Goal: Task Accomplishment & Management: Use online tool/utility

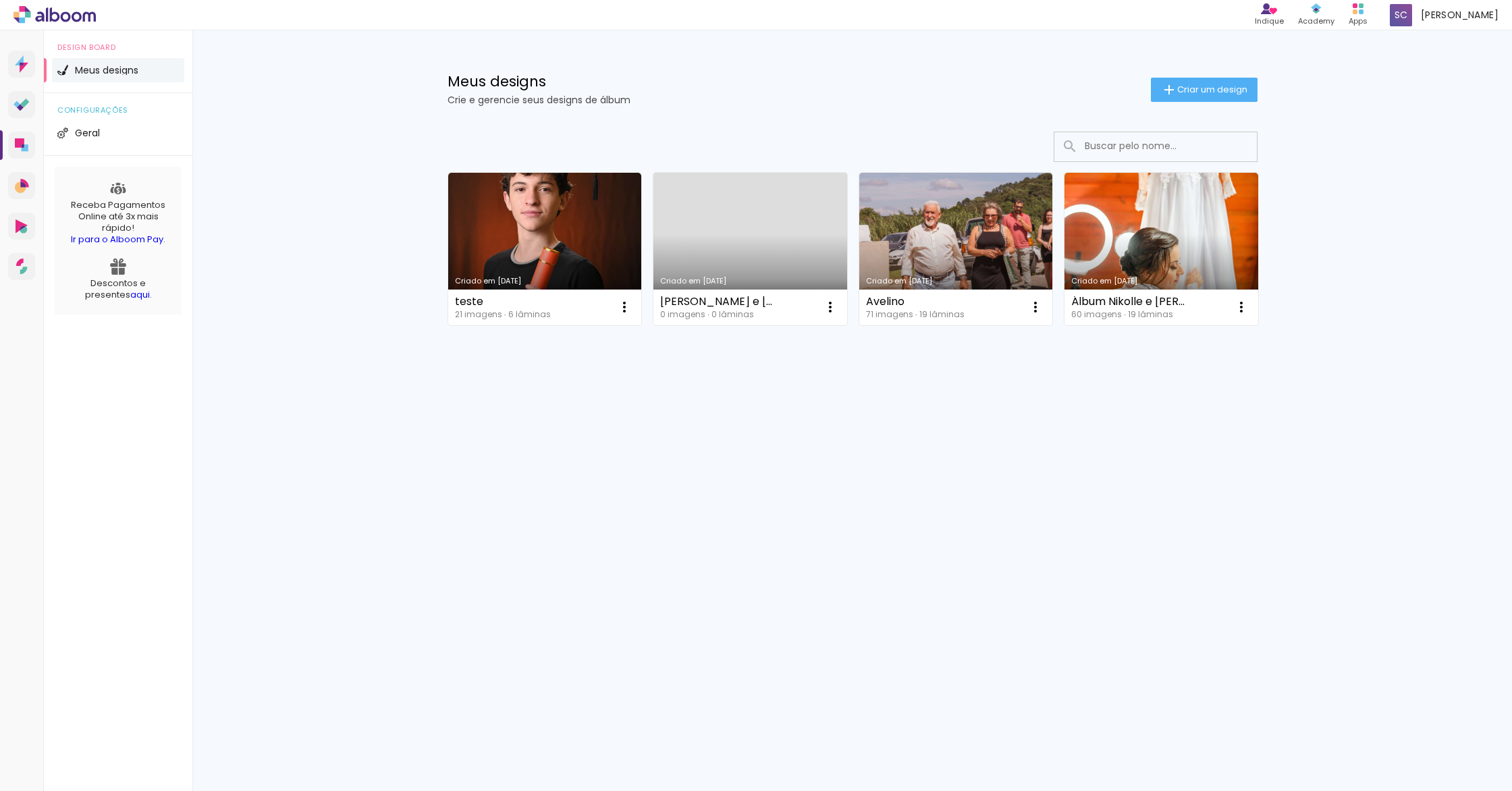
drag, startPoint x: 460, startPoint y: 163, endPoint x: 161, endPoint y: 186, distance: 299.9
click at [291, 175] on div "Meus designs Crie e gerencie seus designs de álbum Criar um design Criado em [D…" at bounding box center [852, 241] width 1319 height 421
click at [79, 131] on span "Geral" at bounding box center [87, 133] width 25 height 9
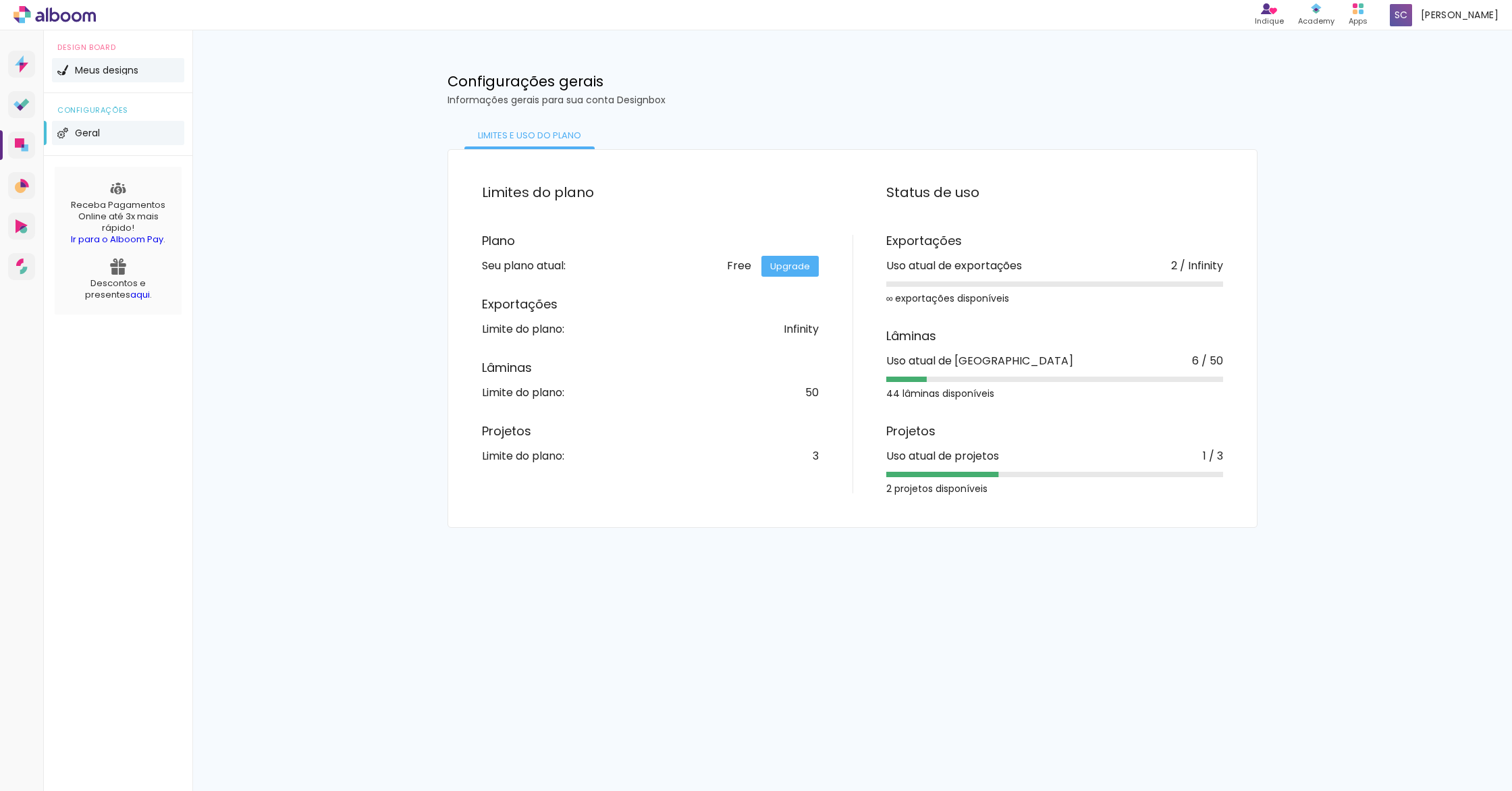
click at [95, 65] on li "Meus designs" at bounding box center [118, 70] width 132 height 24
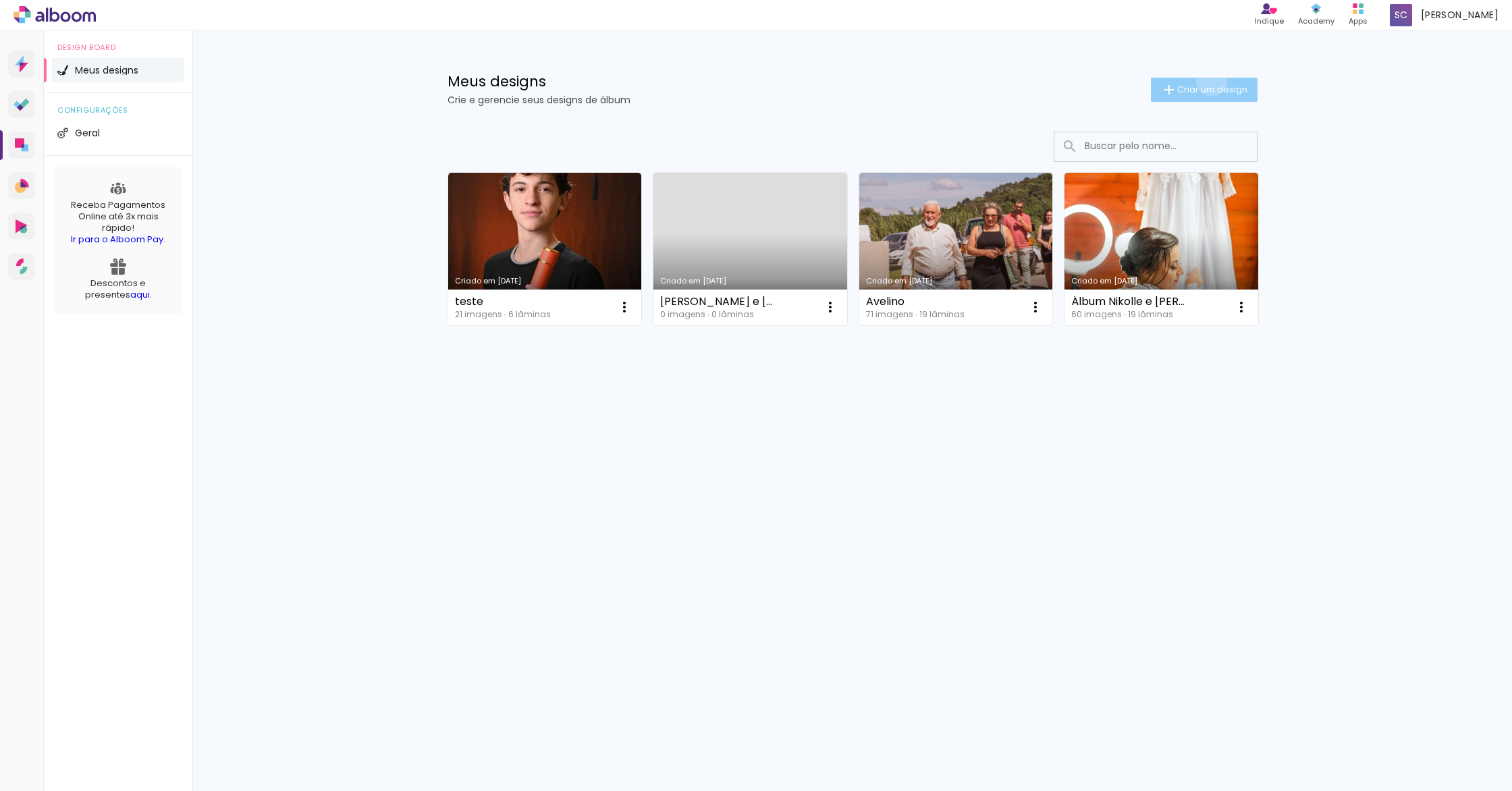
click at [1209, 80] on paper-button "Criar um design" at bounding box center [1204, 89] width 107 height 24
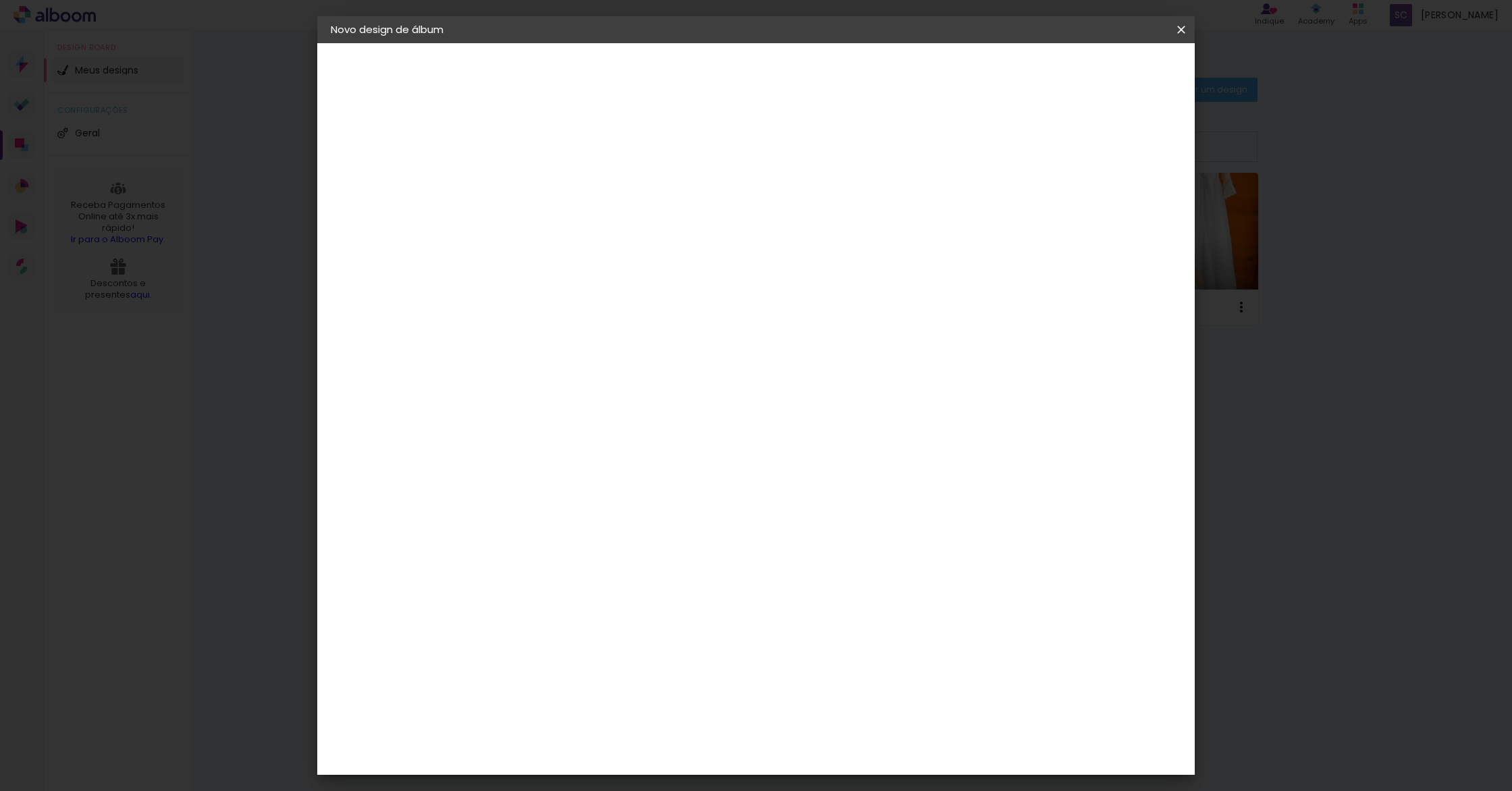
click at [551, 180] on input at bounding box center [551, 181] width 0 height 21
type input "15 anos [PERSON_NAME]"
type paper-input "15 anos [PERSON_NAME]"
click at [0, 0] on slot "Avançar" at bounding box center [0, 0] width 0 height 0
click at [561, 251] on input at bounding box center [585, 256] width 136 height 17
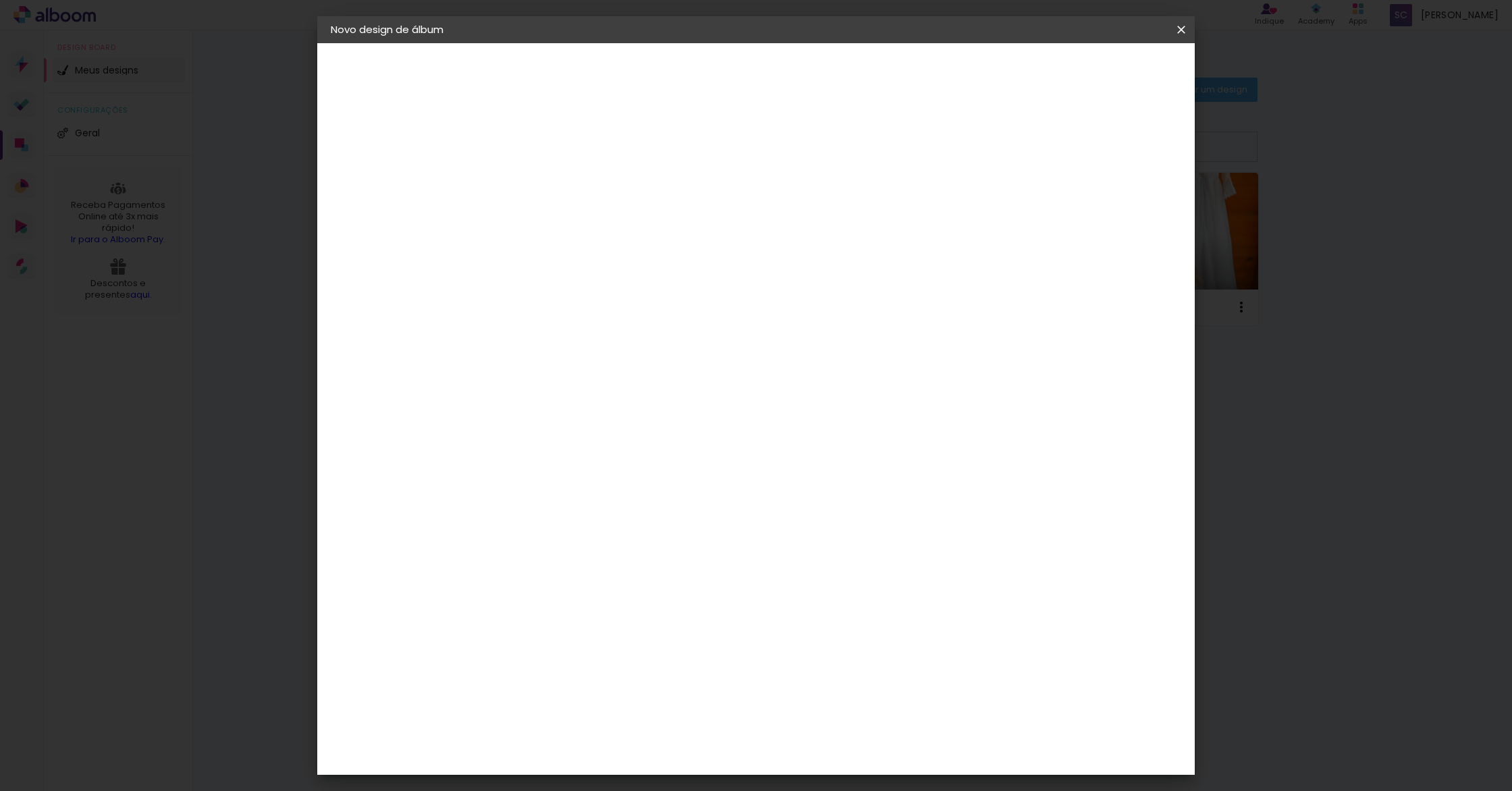
type input "[PERSON_NAME]"
type paper-input "[PERSON_NAME]"
click at [584, 307] on div "[PERSON_NAME]" at bounding box center [588, 305] width 90 height 11
click at [582, 302] on div "[PERSON_NAME]" at bounding box center [588, 305] width 90 height 11
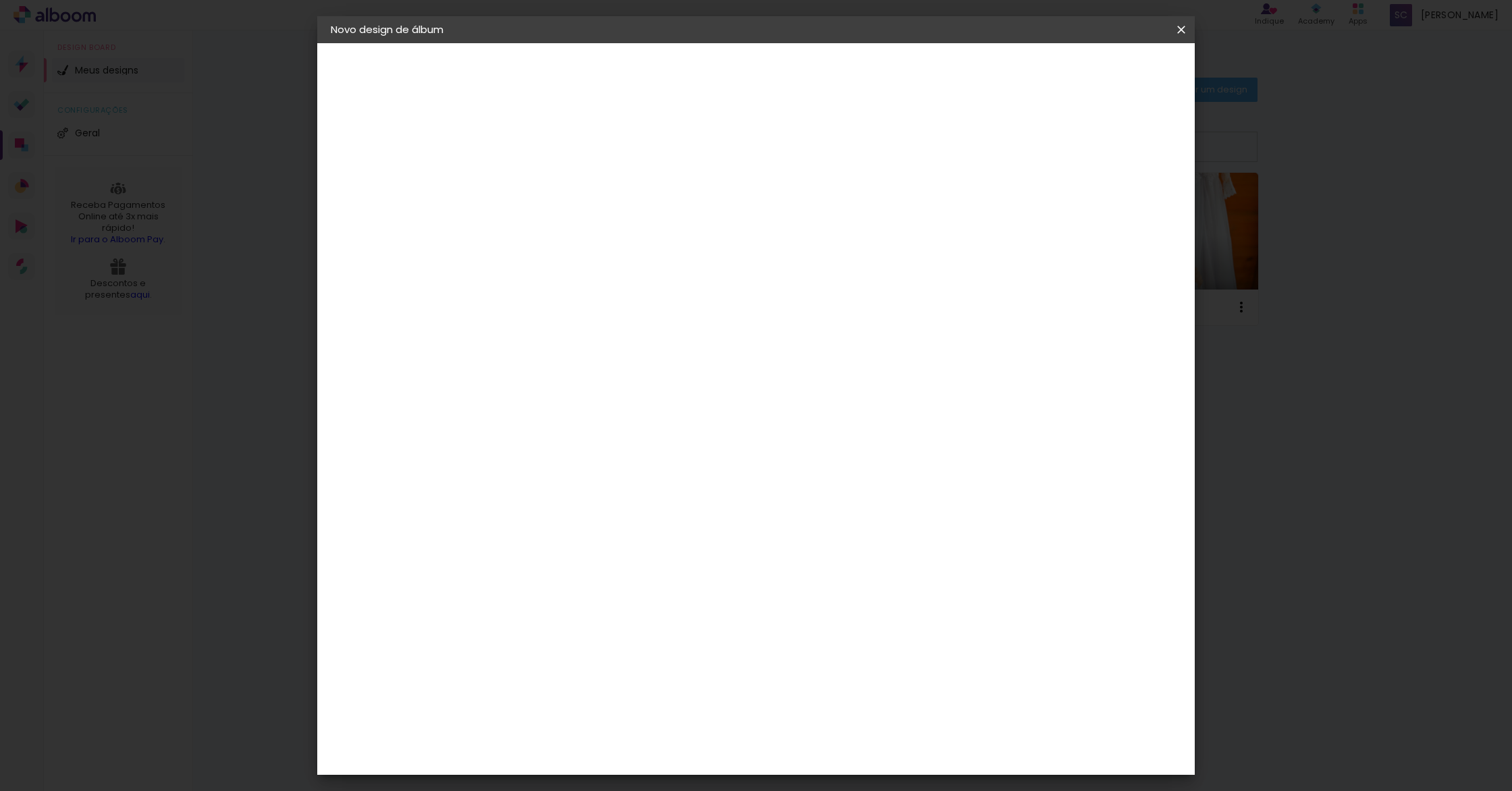
click at [795, 158] on div "Fornecedor Escolha um fornecedor ou avance com o tamanho livre. Voltar Avançar" at bounding box center [643, 100] width 302 height 115
click at [775, 209] on paper-item "Tamanho Livre" at bounding box center [715, 205] width 120 height 29
click at [775, 208] on paper-item "Tamanho Livre" at bounding box center [715, 205] width 120 height 29
click at [0, 0] on slot "Avançar" at bounding box center [0, 0] width 0 height 0
click at [1107, 67] on span "Iniciar design" at bounding box center [1076, 72] width 62 height 9
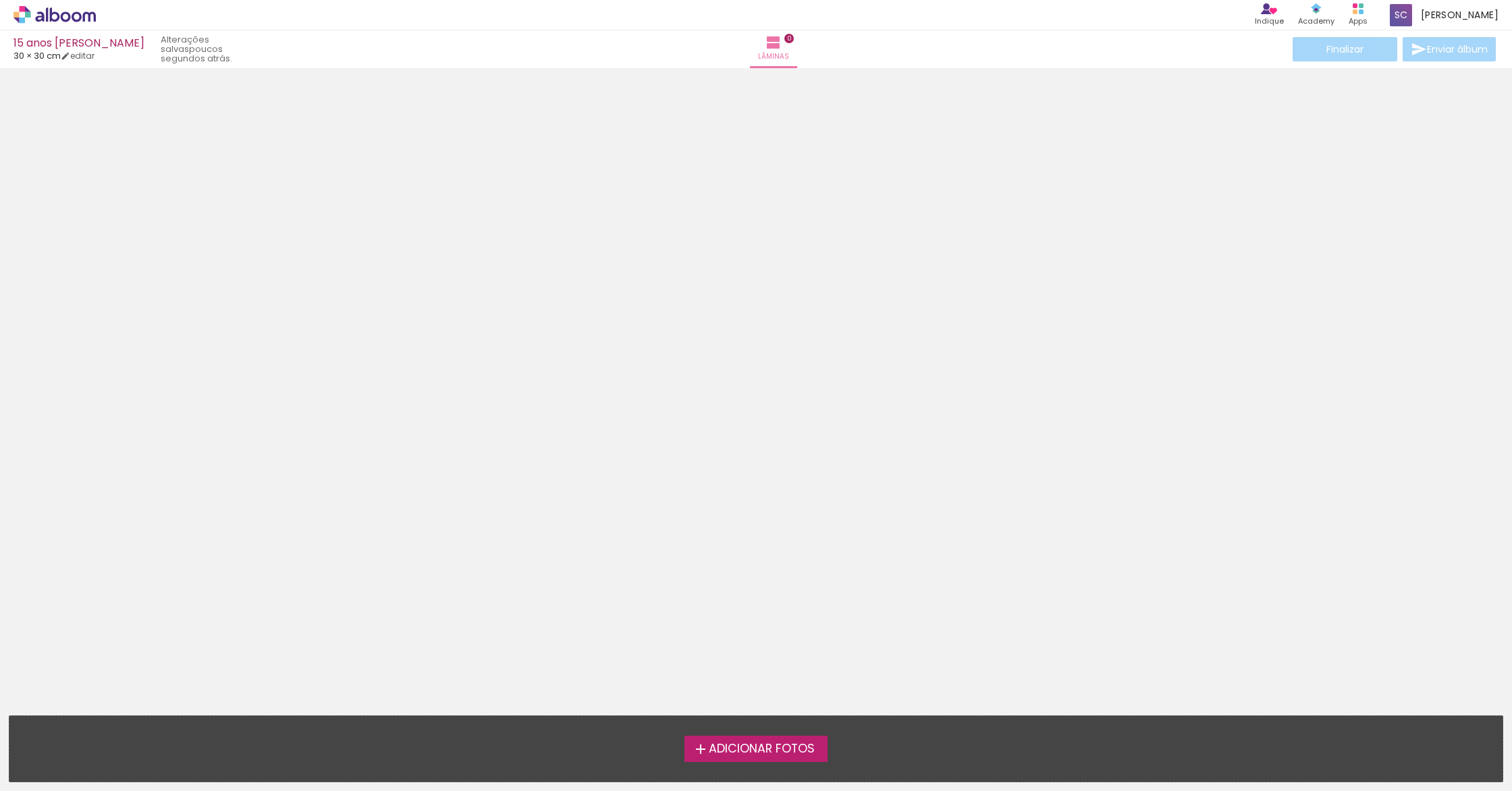
click at [745, 746] on span "Adicionar Fotos" at bounding box center [761, 749] width 106 height 12
click at [0, 0] on input "file" at bounding box center [0, 0] width 0 height 0
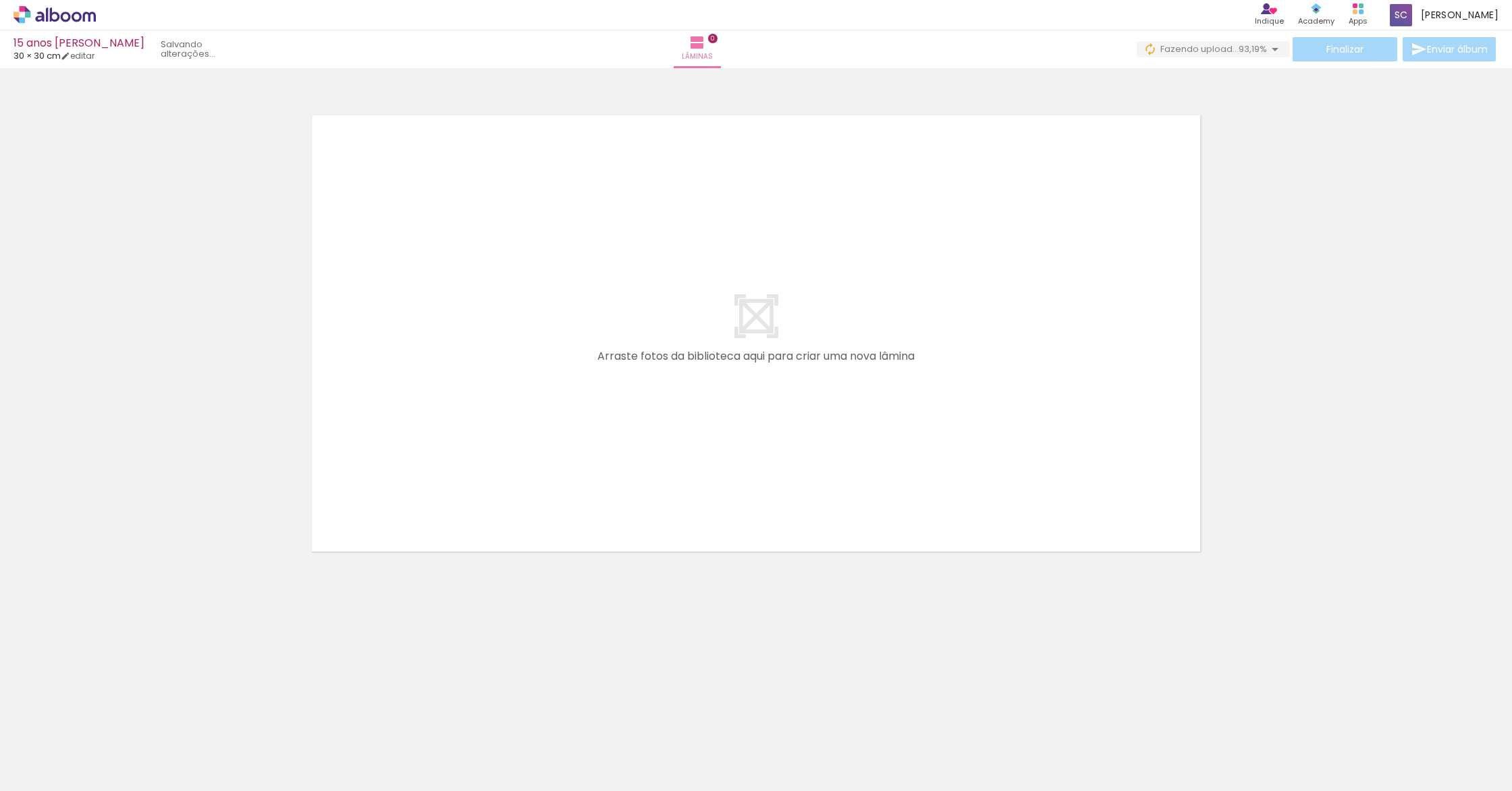
click at [136, 753] on div at bounding box center [135, 745] width 44 height 67
click at [434, 759] on div at bounding box center [437, 745] width 44 height 67
drag, startPoint x: 102, startPoint y: 759, endPoint x: 121, endPoint y: 753, distance: 19.9
click at [121, 753] on quentale-thumb at bounding box center [135, 745] width 75 height 77
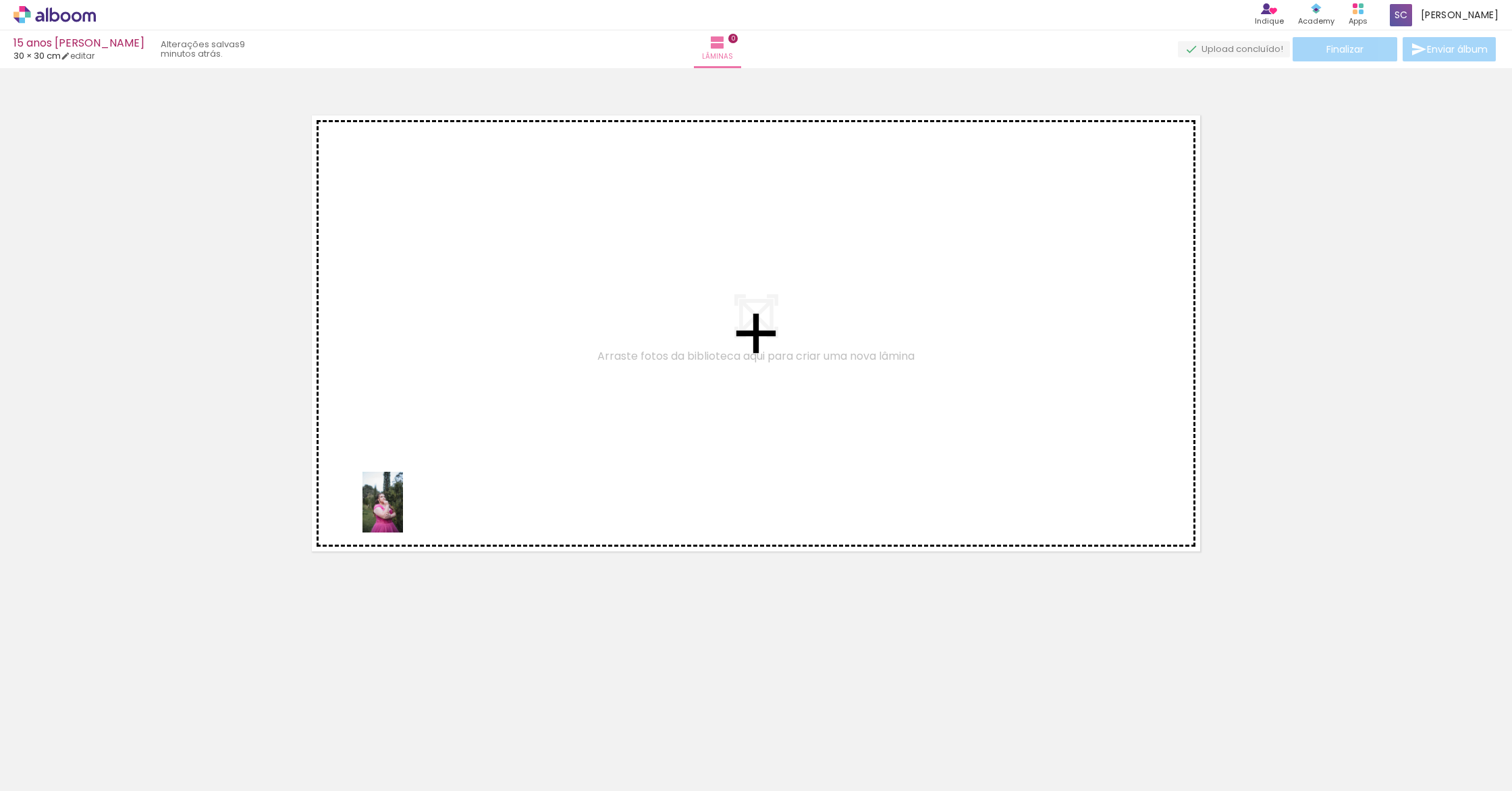
drag, startPoint x: 176, startPoint y: 715, endPoint x: 403, endPoint y: 512, distance: 304.5
click at [403, 512] on quentale-workspace at bounding box center [756, 395] width 1512 height 791
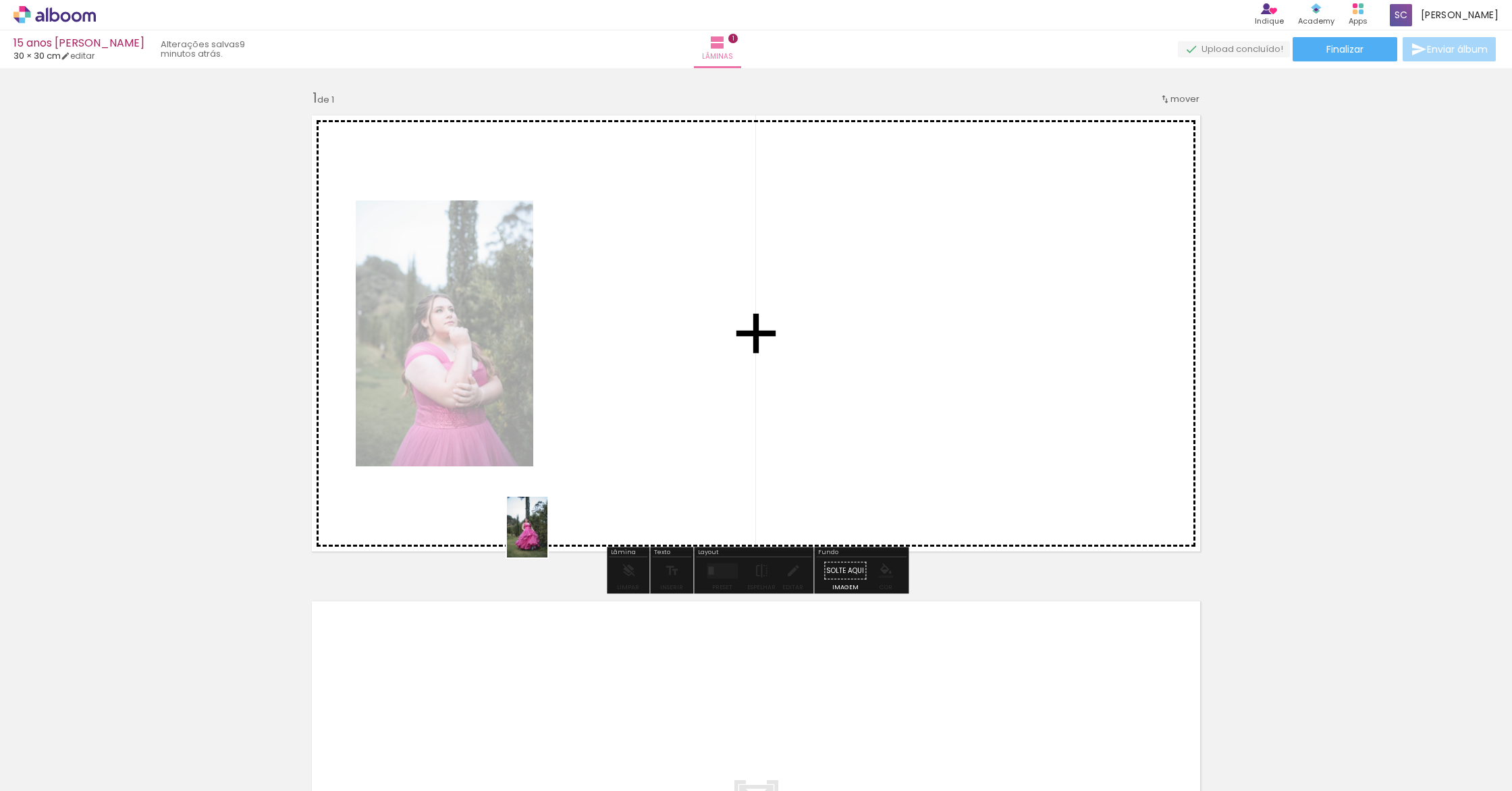
drag, startPoint x: 219, startPoint y: 731, endPoint x: 547, endPoint y: 537, distance: 381.1
click at [547, 537] on quentale-workspace at bounding box center [756, 395] width 1512 height 791
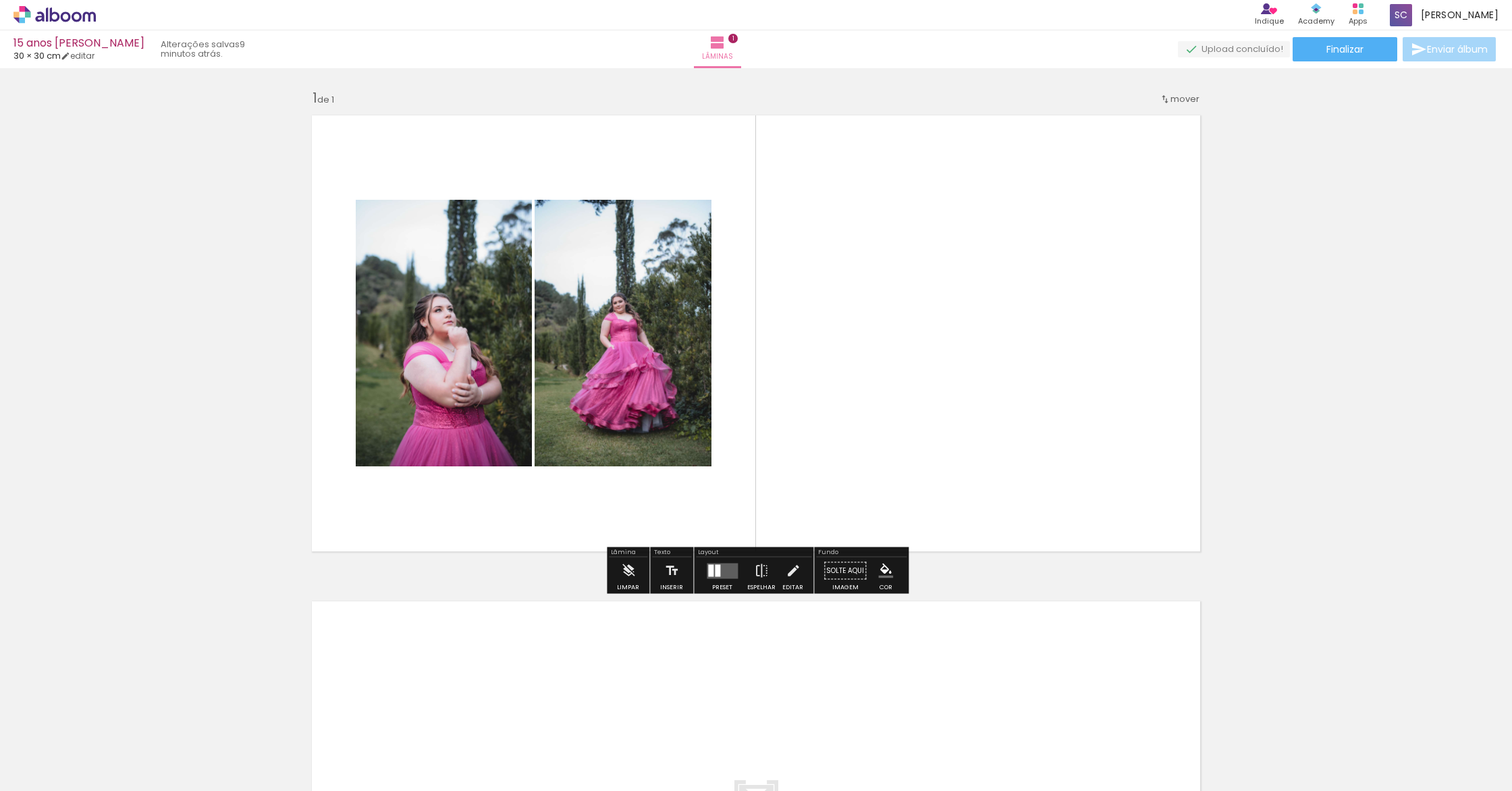
click at [300, 764] on div at bounding box center [286, 745] width 44 height 67
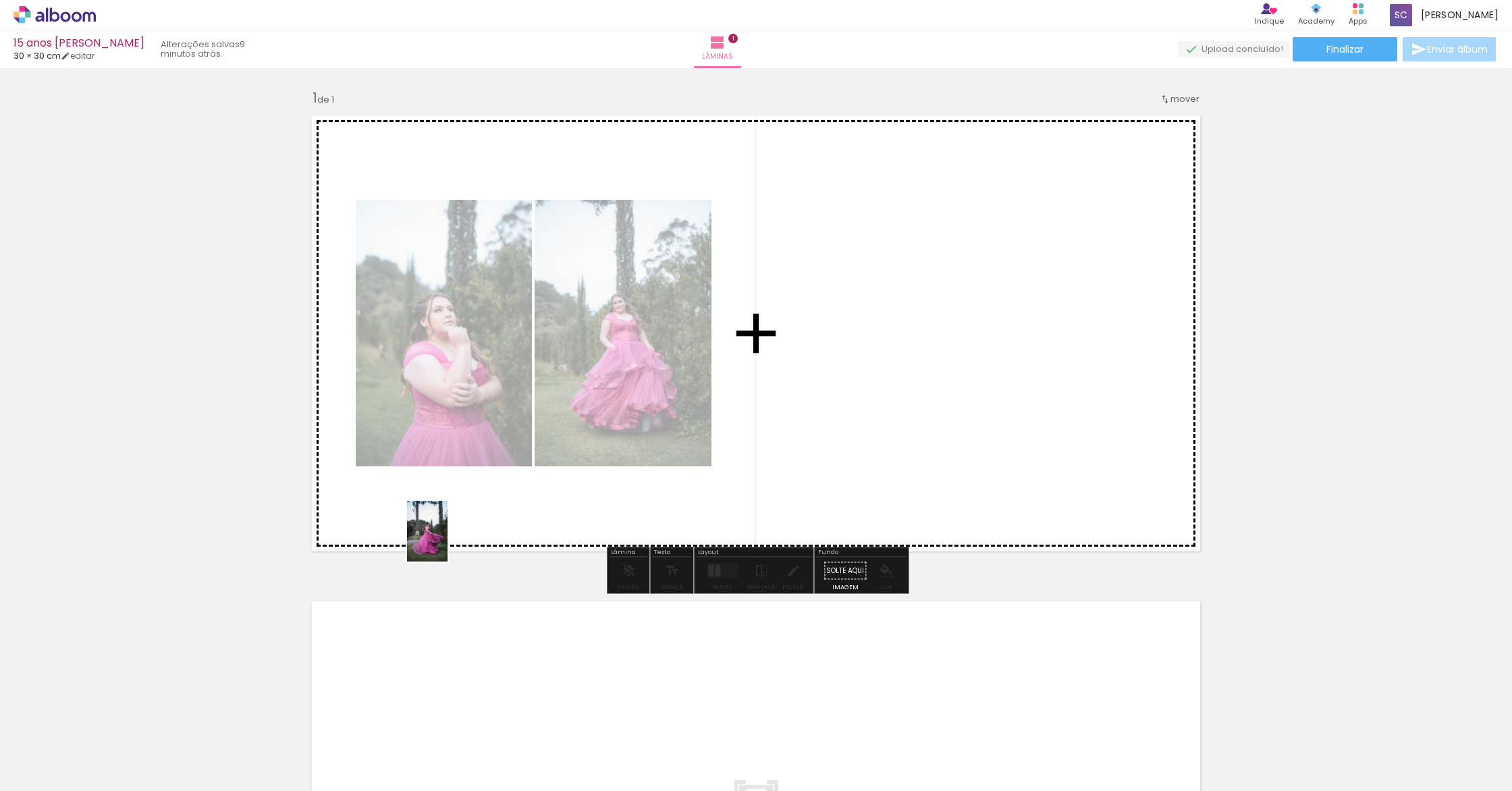
drag, startPoint x: 389, startPoint y: 639, endPoint x: 446, endPoint y: 541, distance: 113.4
click at [447, 541] on quentale-workspace at bounding box center [756, 395] width 1512 height 791
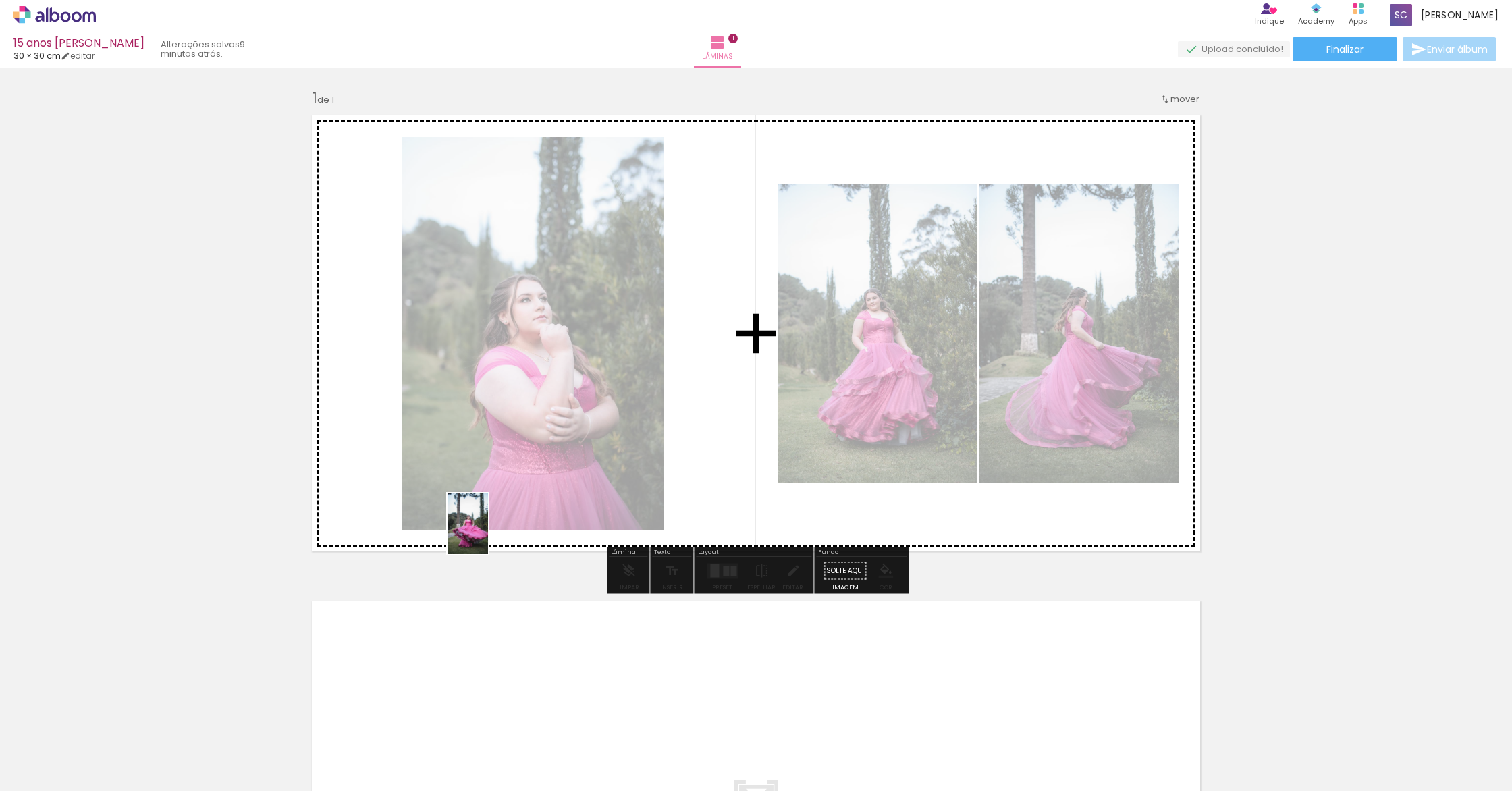
drag, startPoint x: 421, startPoint y: 653, endPoint x: 488, endPoint y: 533, distance: 137.4
click at [488, 533] on quentale-workspace at bounding box center [756, 395] width 1512 height 791
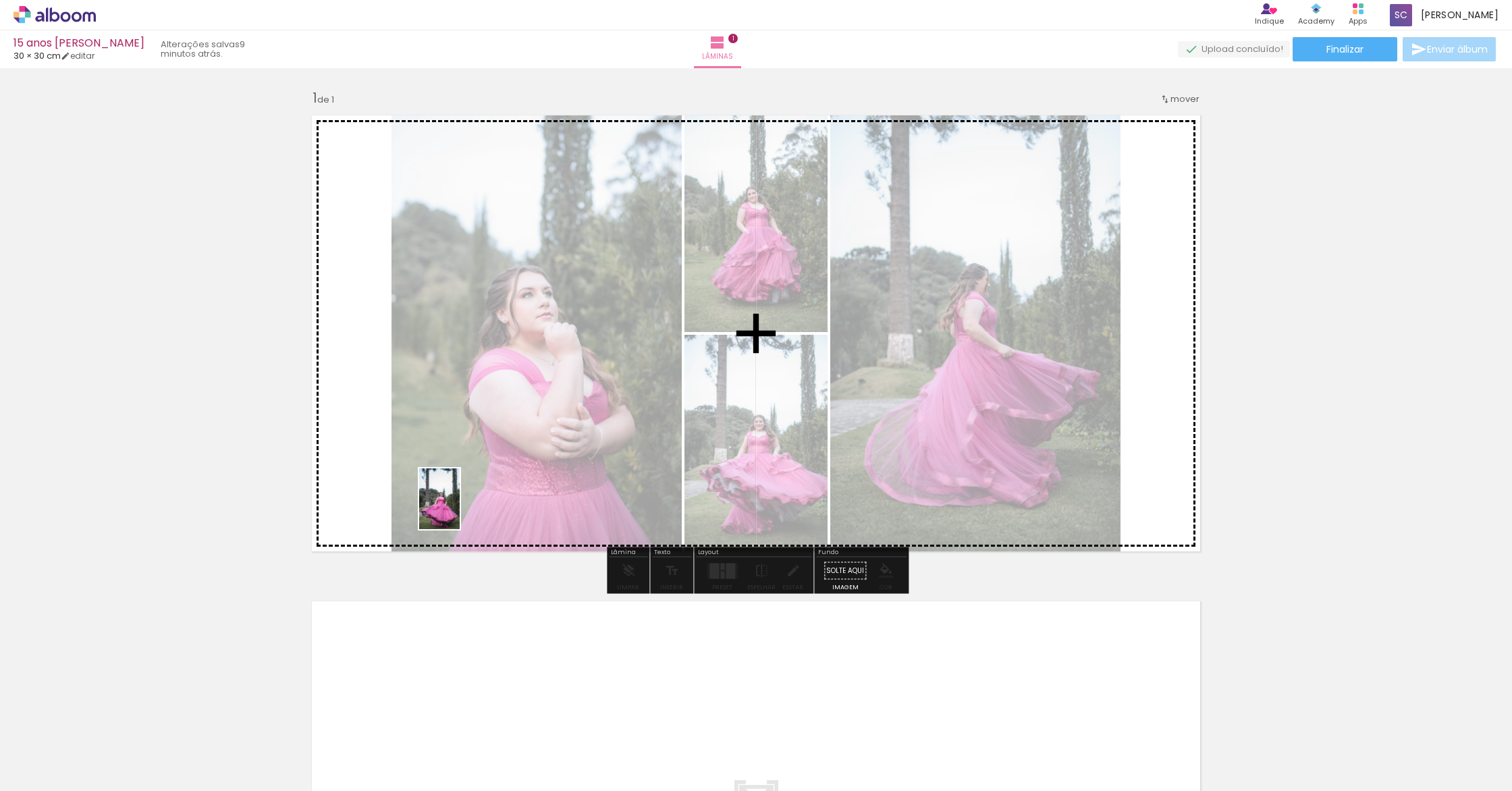
drag, startPoint x: 438, startPoint y: 740, endPoint x: 460, endPoint y: 509, distance: 232.0
click at [460, 509] on quentale-workspace at bounding box center [756, 395] width 1512 height 791
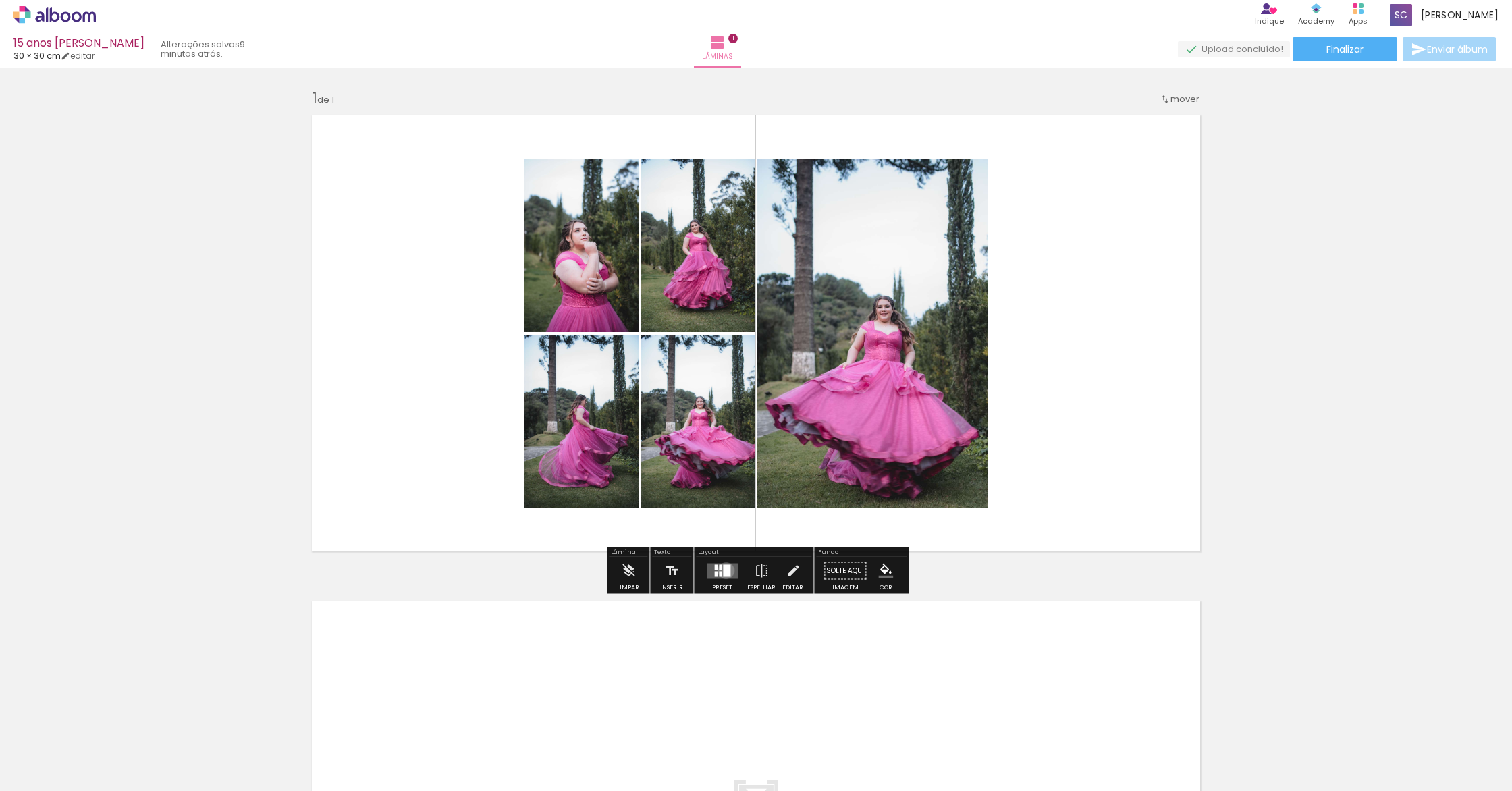
click at [723, 571] on div at bounding box center [727, 570] width 7 height 12
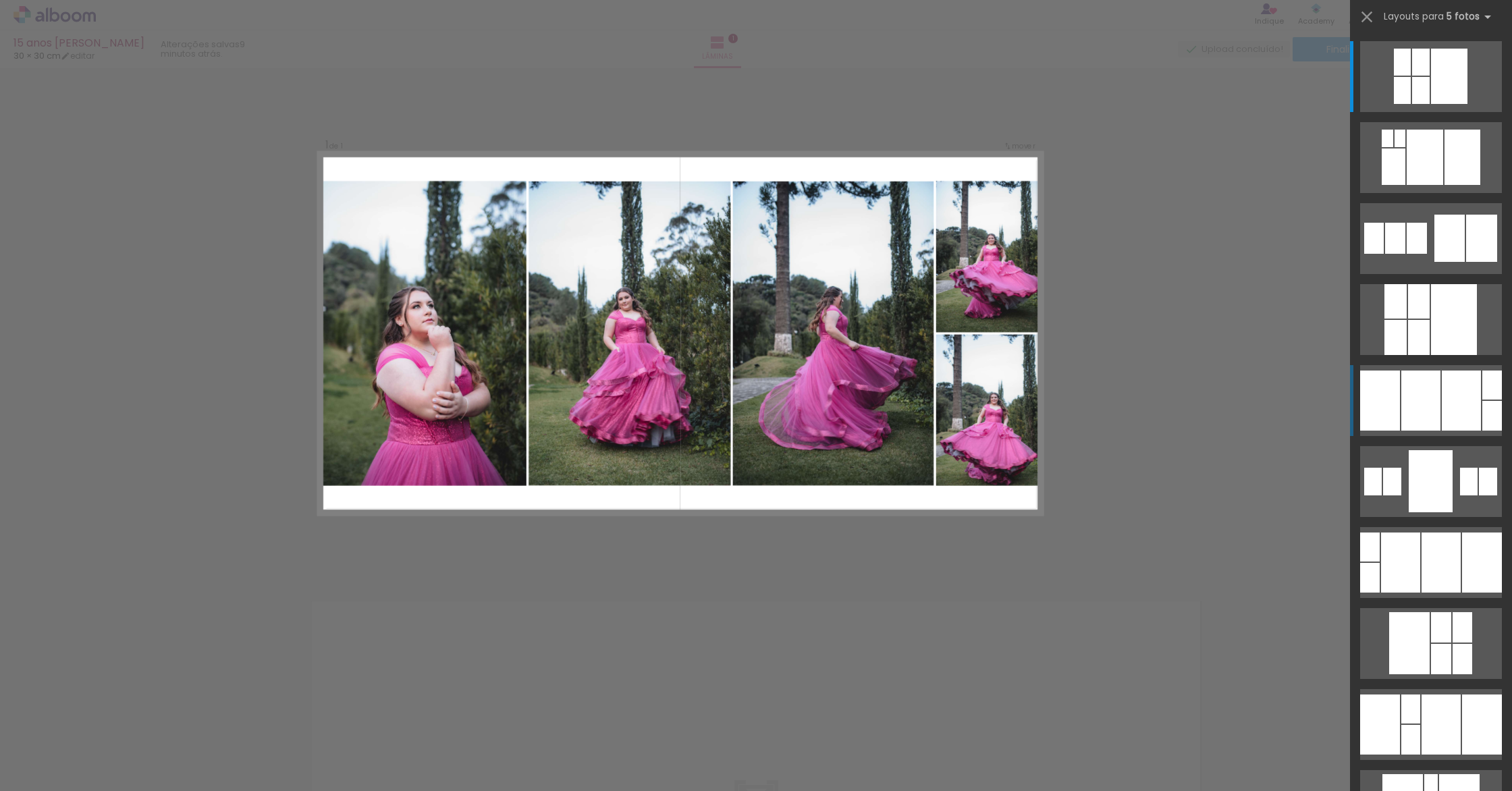
click at [1453, 401] on div at bounding box center [1461, 400] width 39 height 60
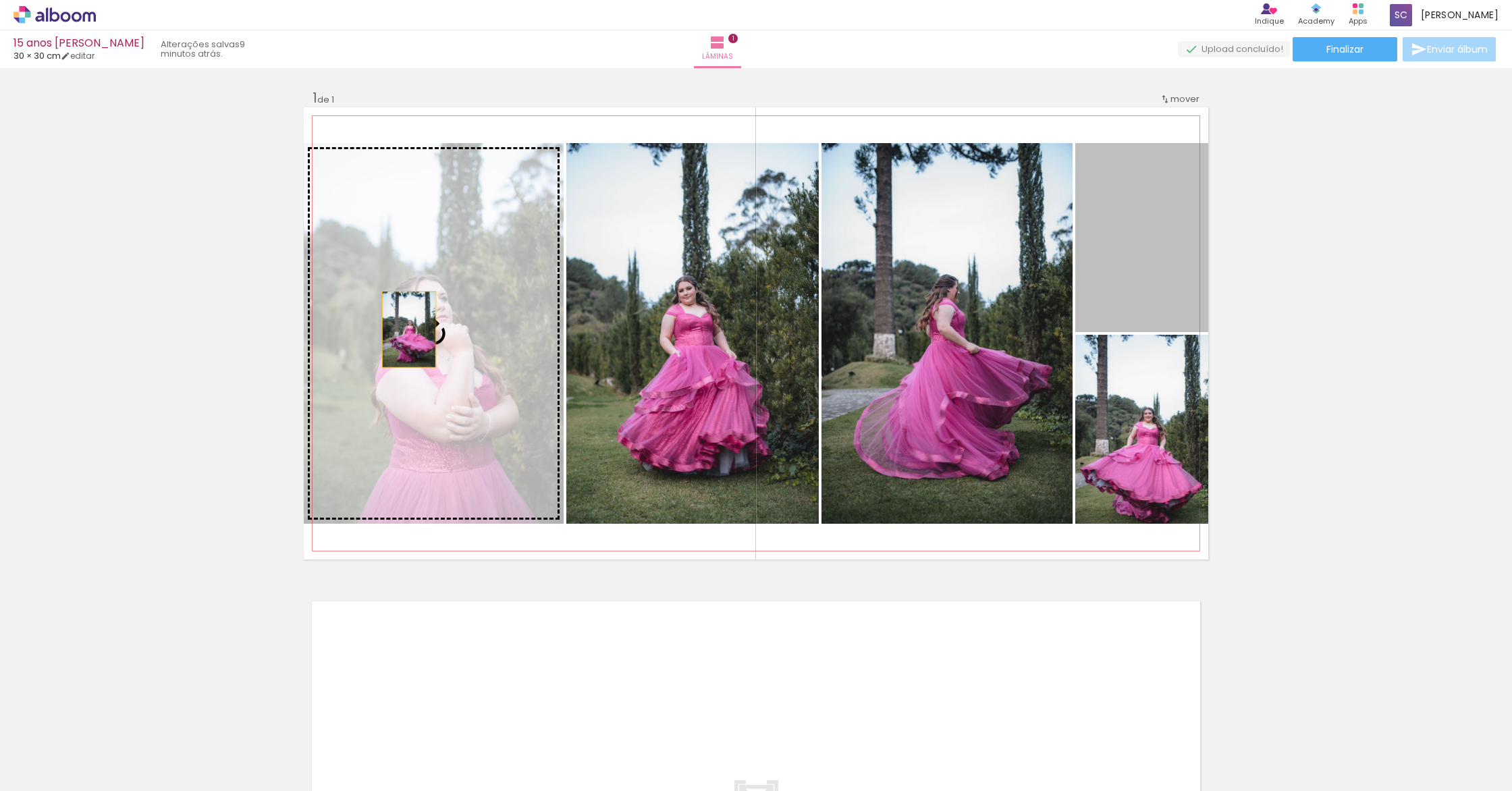
drag, startPoint x: 1069, startPoint y: 274, endPoint x: 408, endPoint y: 329, distance: 663.3
click at [0, 0] on slot at bounding box center [0, 0] width 0 height 0
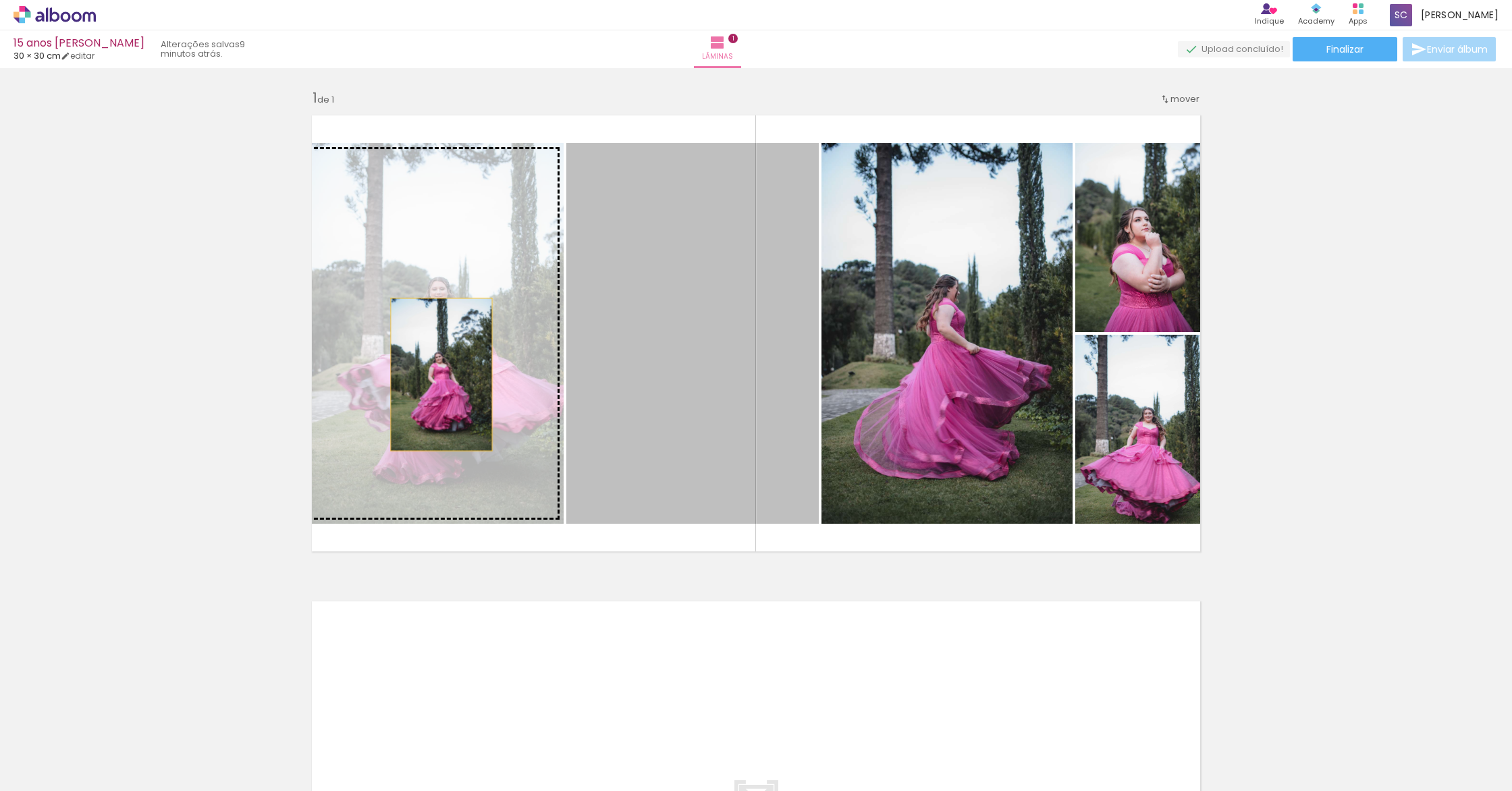
drag, startPoint x: 735, startPoint y: 389, endPoint x: 436, endPoint y: 374, distance: 299.4
click at [0, 0] on slot at bounding box center [0, 0] width 0 height 0
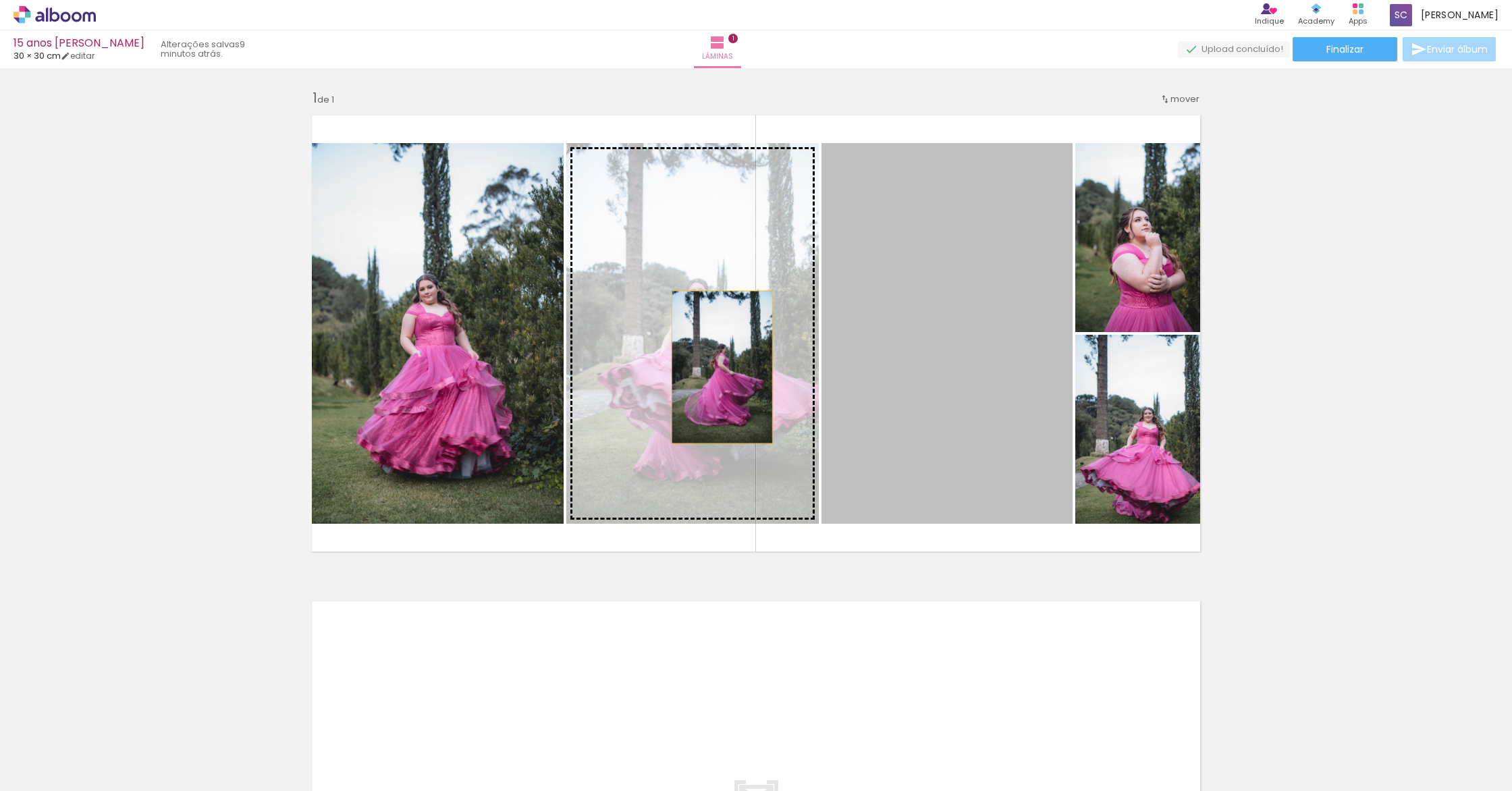
drag, startPoint x: 971, startPoint y: 376, endPoint x: 719, endPoint y: 367, distance: 252.2
click at [0, 0] on slot at bounding box center [0, 0] width 0 height 0
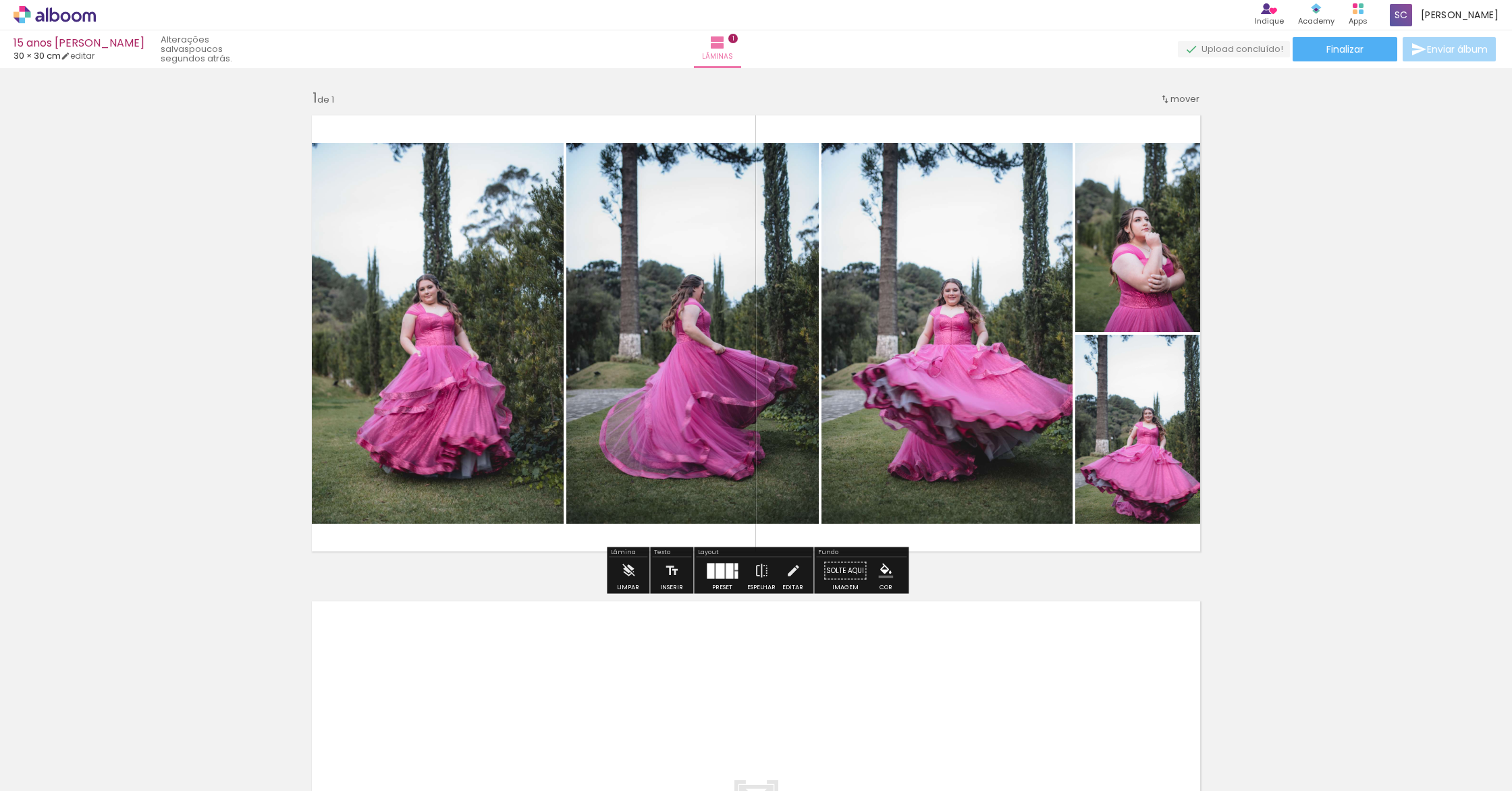
click at [1166, 279] on quentale-photo at bounding box center [1141, 238] width 133 height 189
click at [1166, 278] on quentale-photo at bounding box center [1141, 238] width 133 height 189
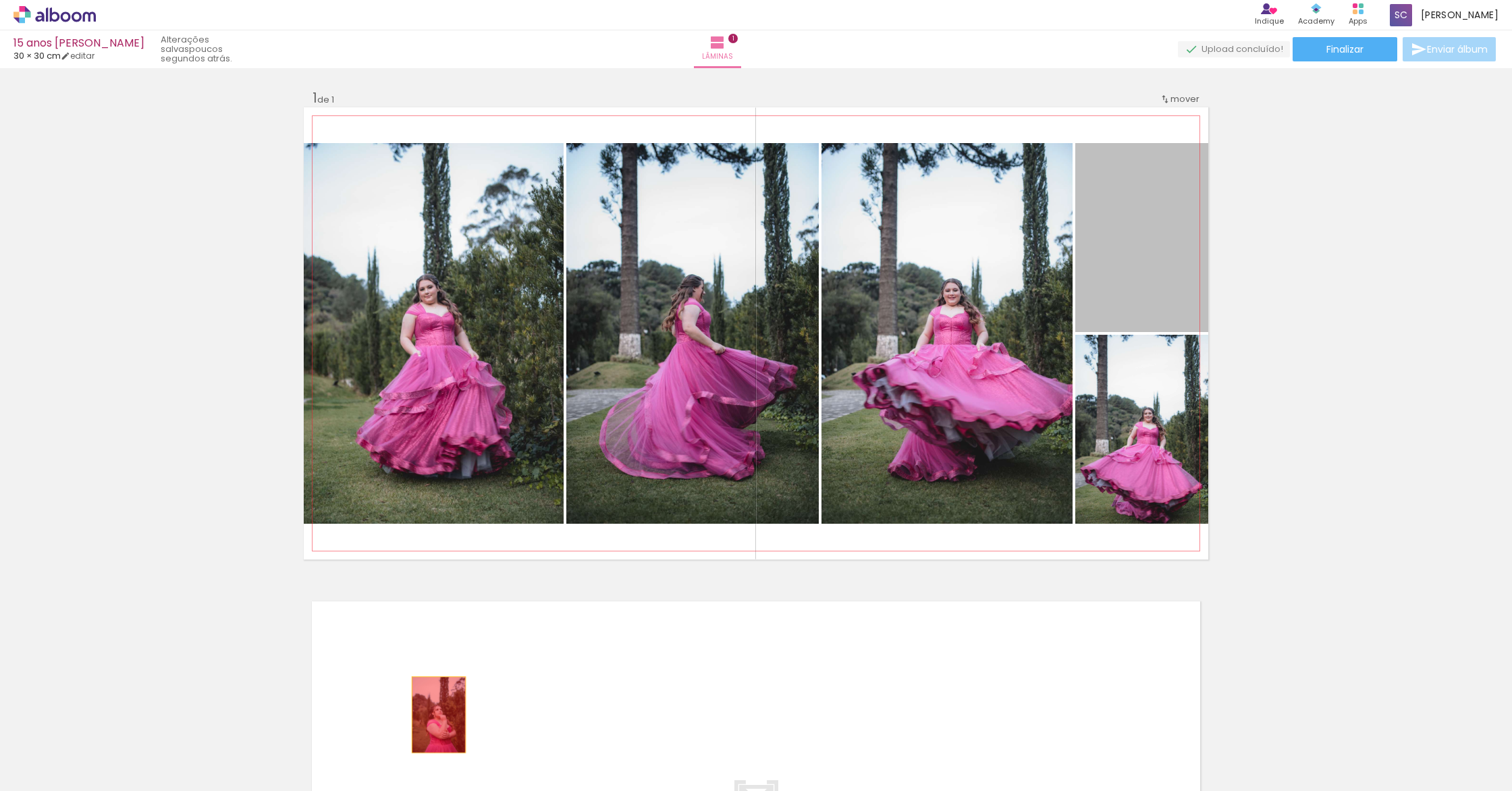
drag, startPoint x: 1140, startPoint y: 267, endPoint x: 387, endPoint y: 736, distance: 887.1
click at [385, 736] on quentale-workspace at bounding box center [756, 395] width 1512 height 791
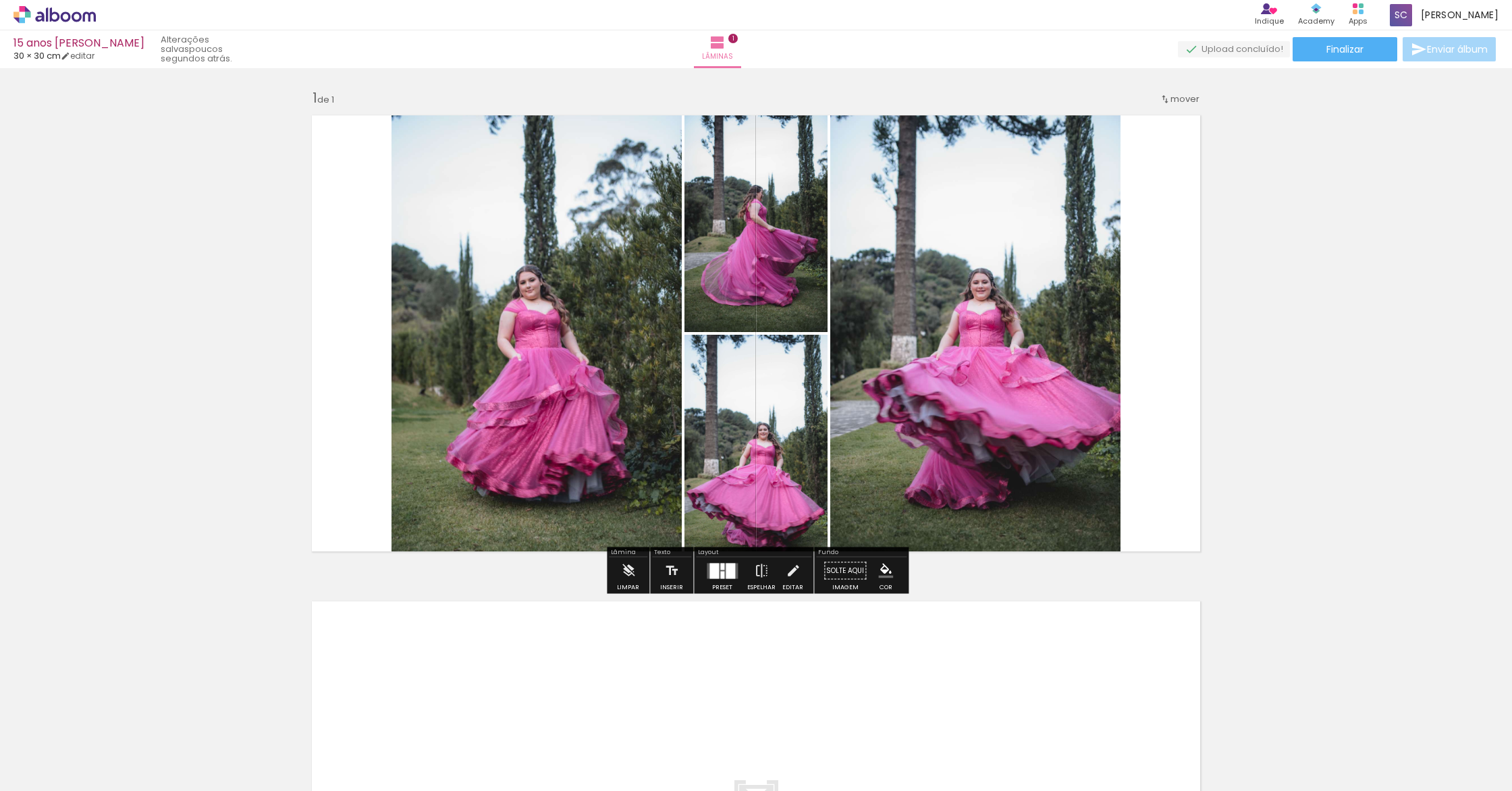
click at [726, 569] on div at bounding box center [730, 571] width 9 height 16
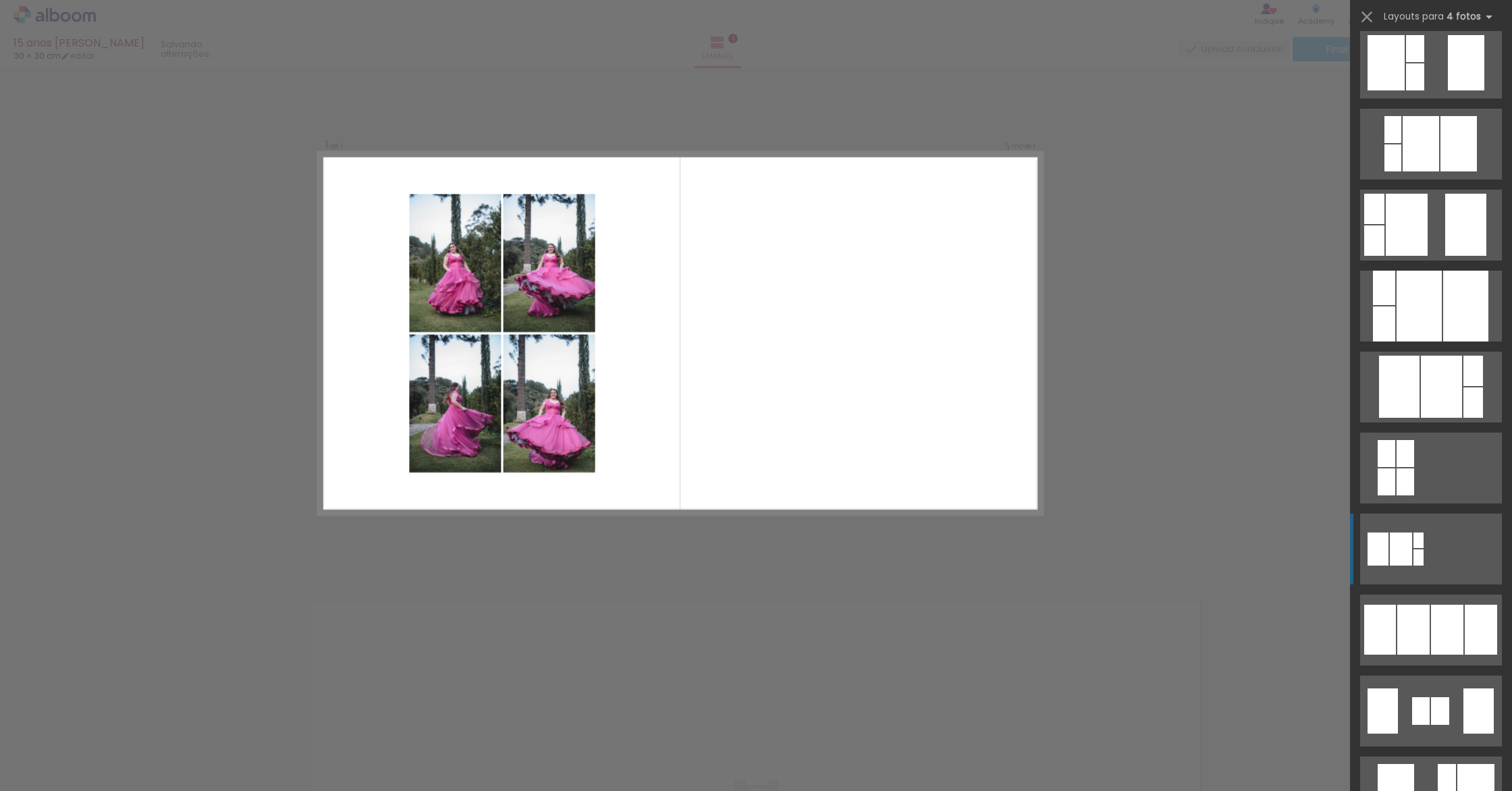
scroll to position [431, 0]
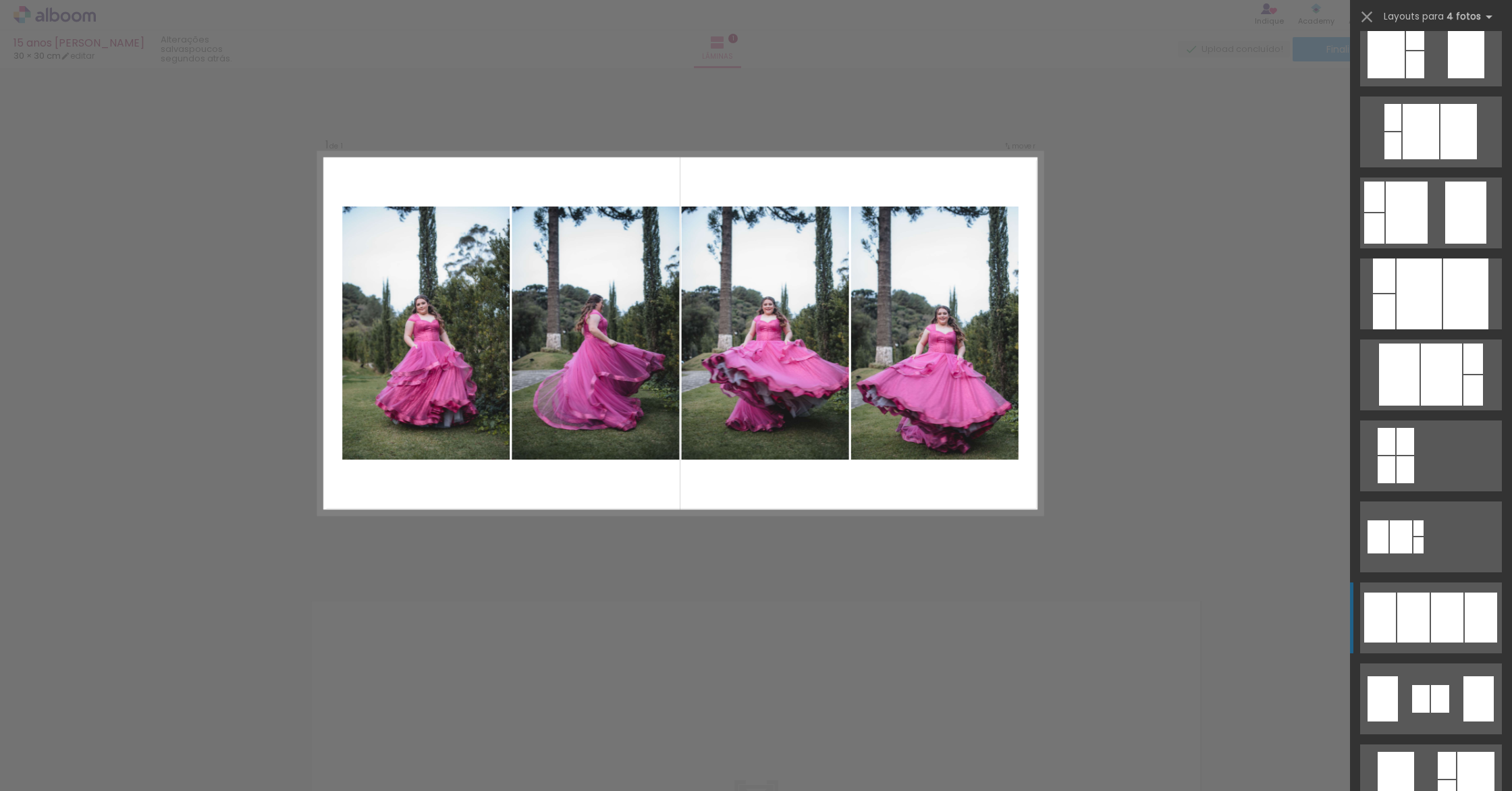
click at [1413, 612] on div at bounding box center [1413, 617] width 32 height 50
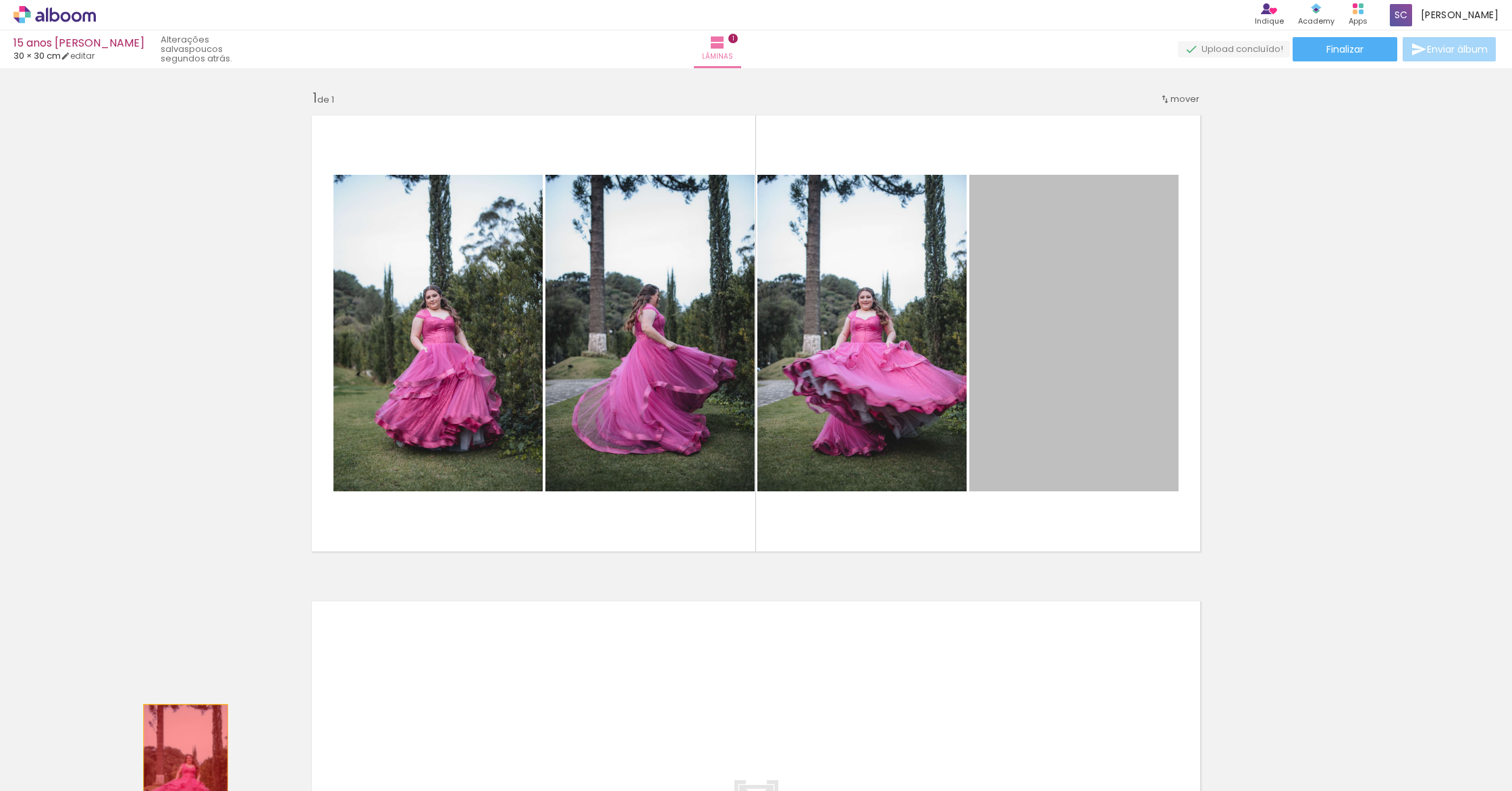
drag, startPoint x: 1037, startPoint y: 367, endPoint x: 186, endPoint y: 773, distance: 942.9
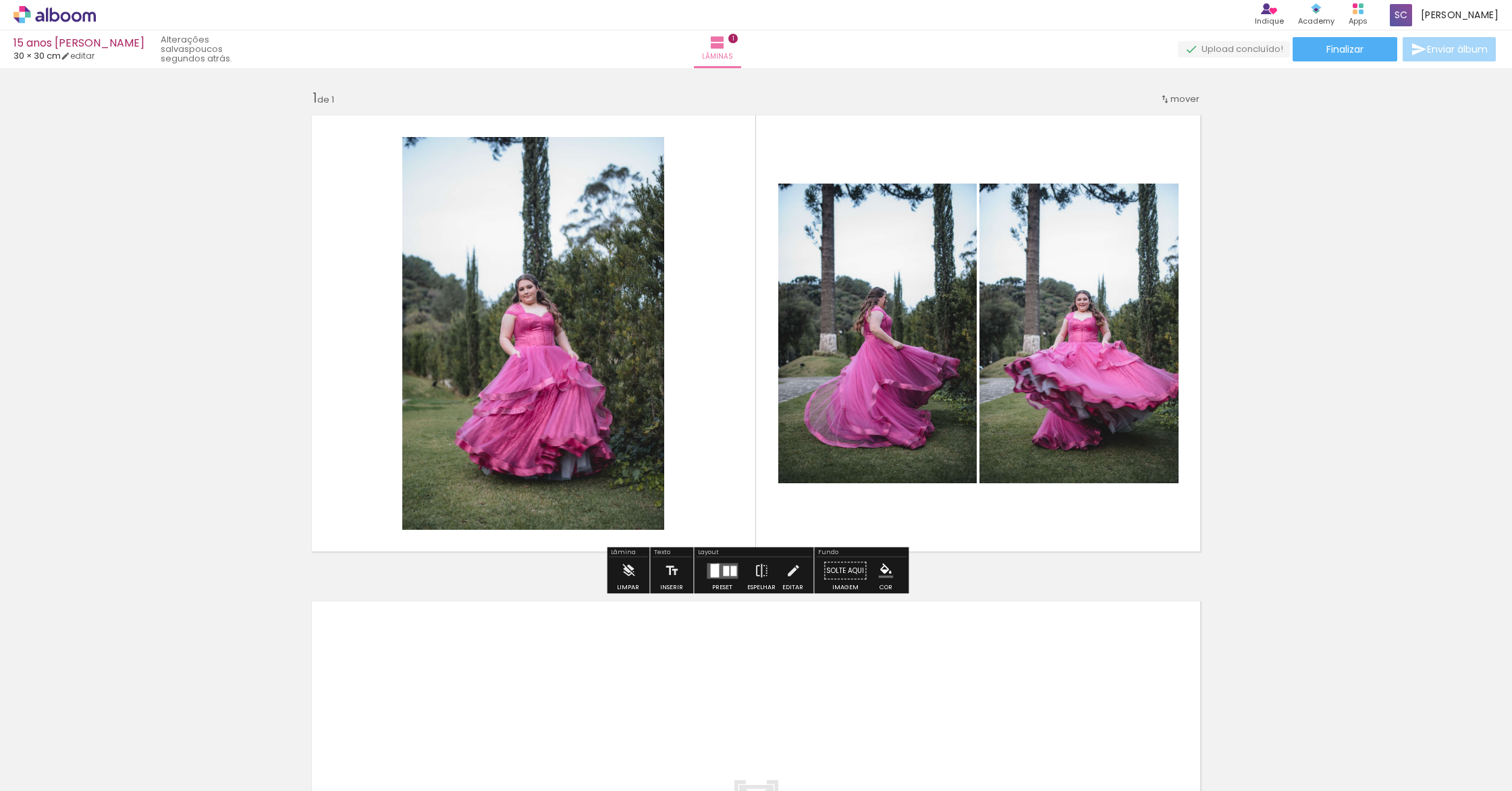
click at [714, 564] on div at bounding box center [715, 570] width 9 height 14
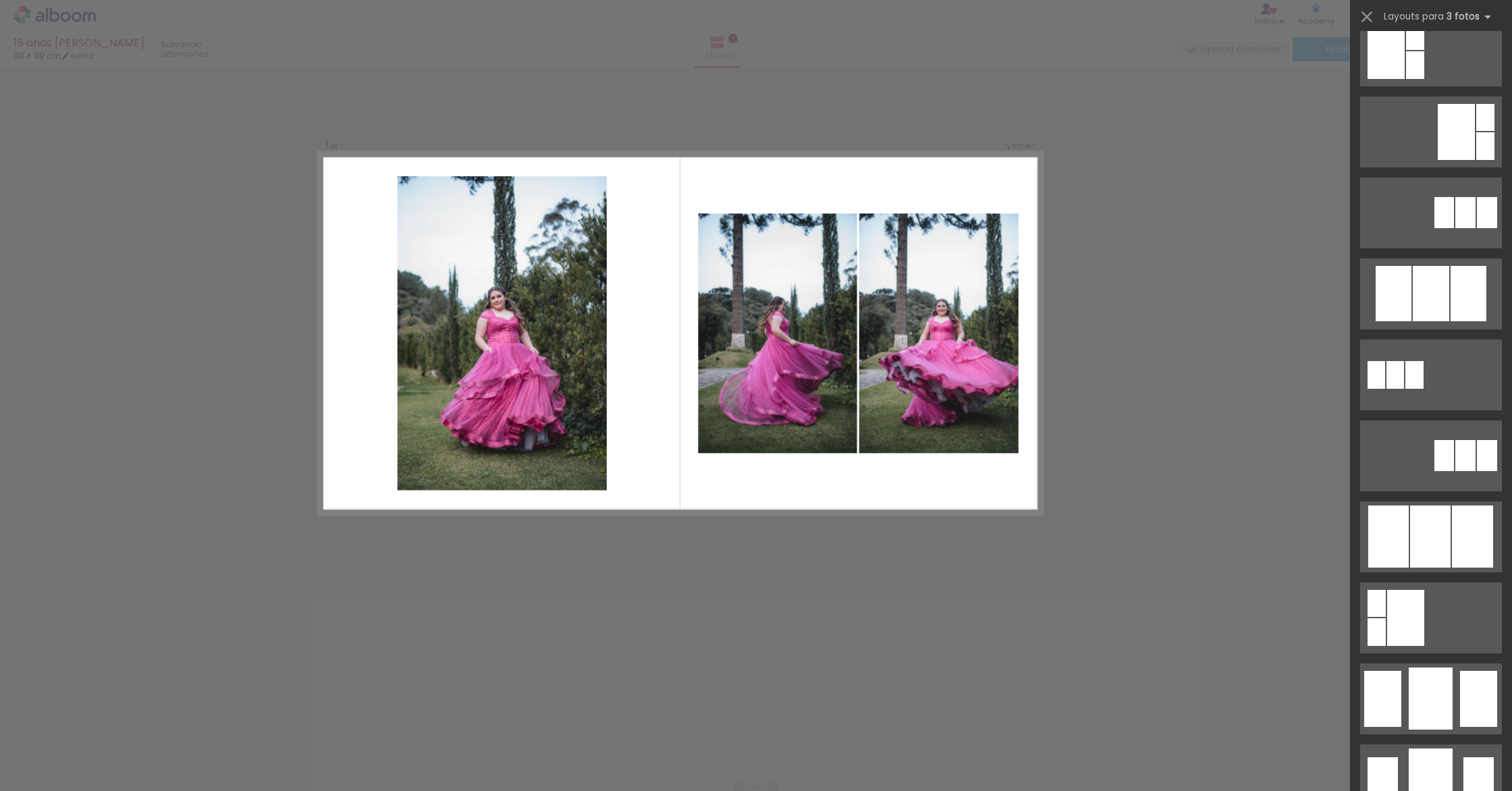
scroll to position [0, 0]
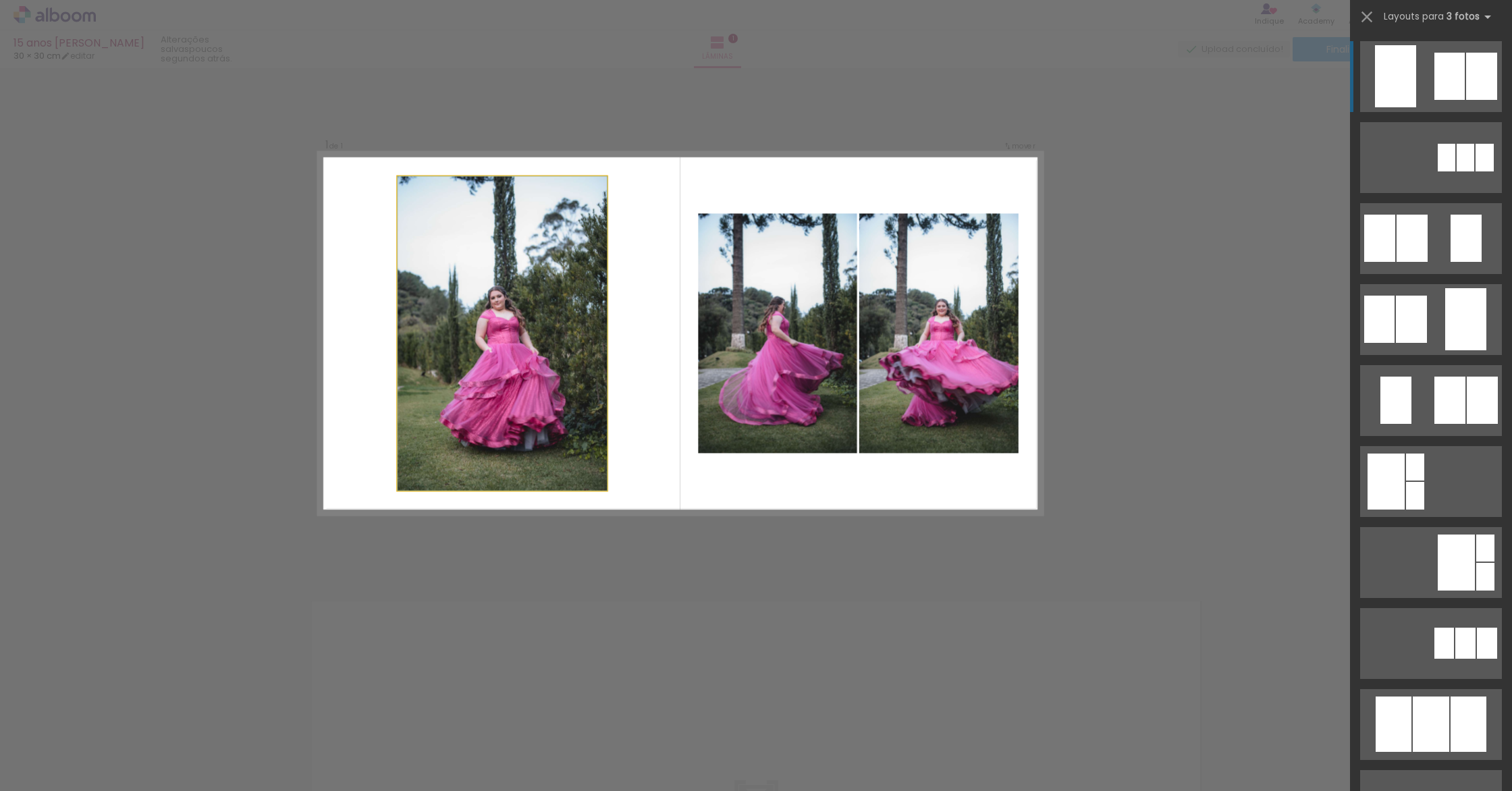
click at [529, 362] on quentale-photo at bounding box center [502, 333] width 209 height 314
click at [527, 363] on quentale-photo at bounding box center [502, 333] width 209 height 314
click at [527, 363] on div at bounding box center [502, 333] width 209 height 314
click at [480, 301] on quentale-photo at bounding box center [502, 333] width 209 height 314
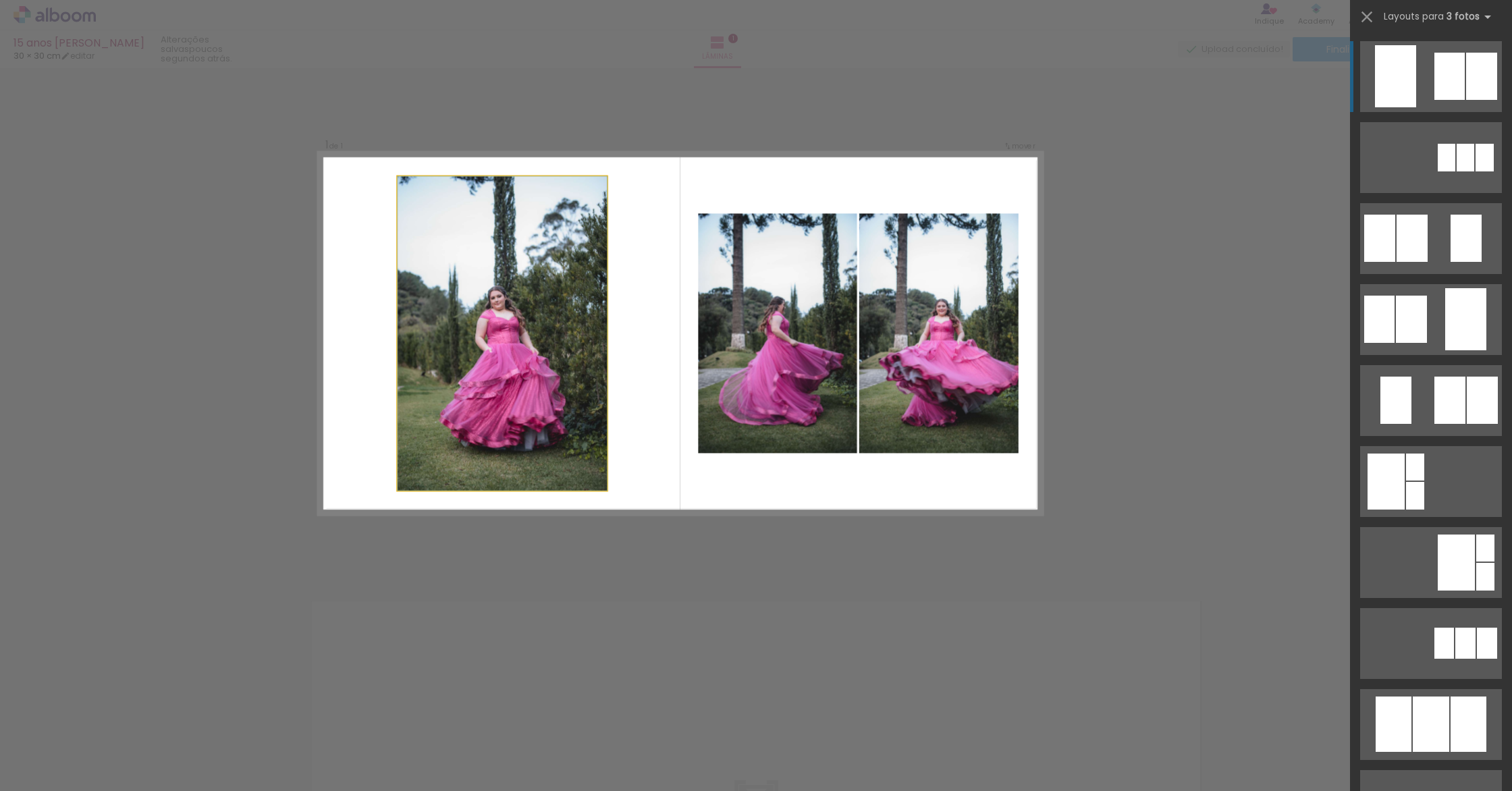
click at [429, 345] on quentale-photo at bounding box center [502, 333] width 209 height 314
drag, startPoint x: 1328, startPoint y: 362, endPoint x: 1301, endPoint y: 359, distance: 27.2
click at [1318, 361] on div "Confirmar Cancelar" at bounding box center [756, 570] width 1512 height 1004
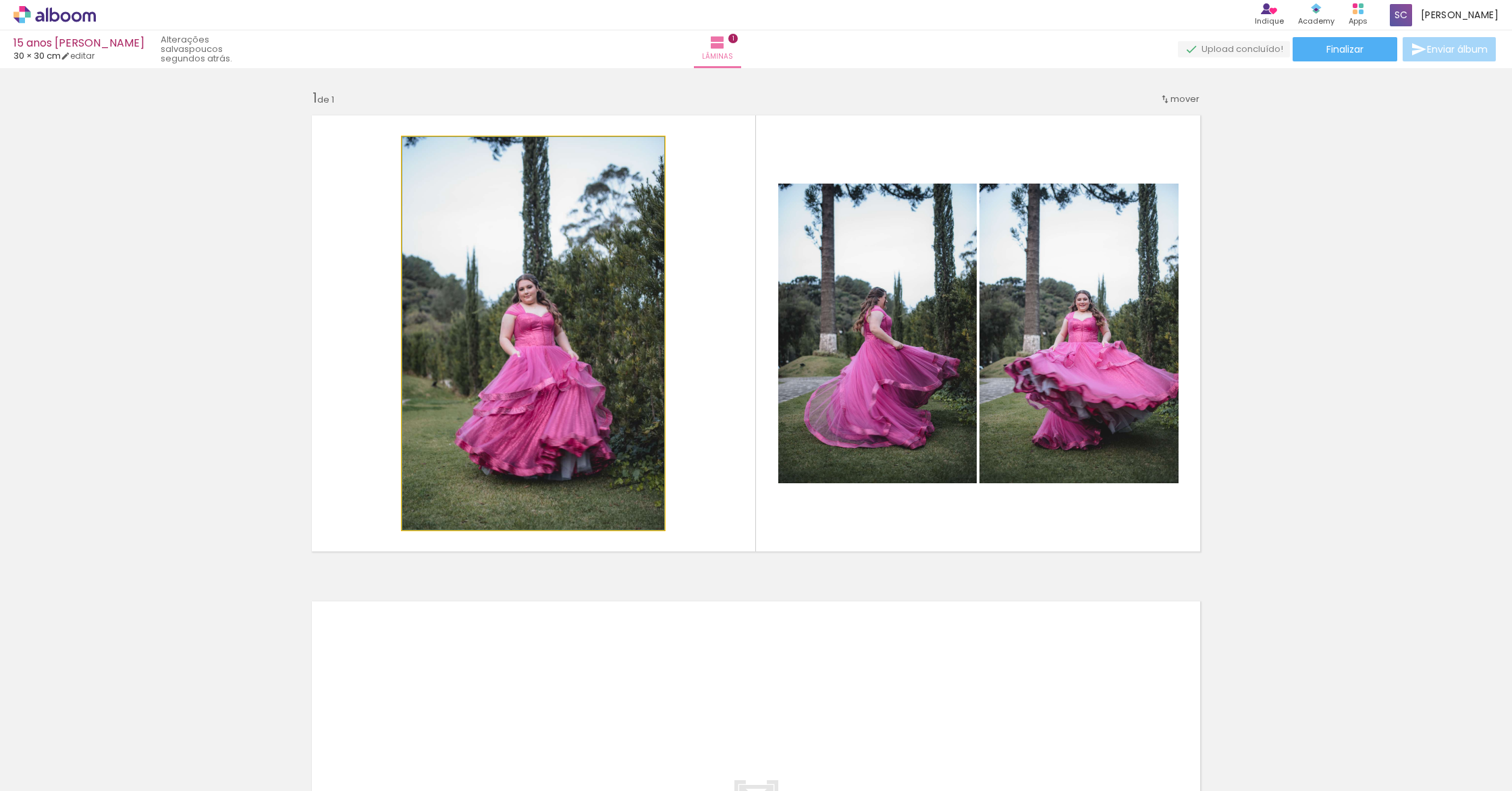
click at [480, 337] on quentale-photo at bounding box center [533, 333] width 262 height 393
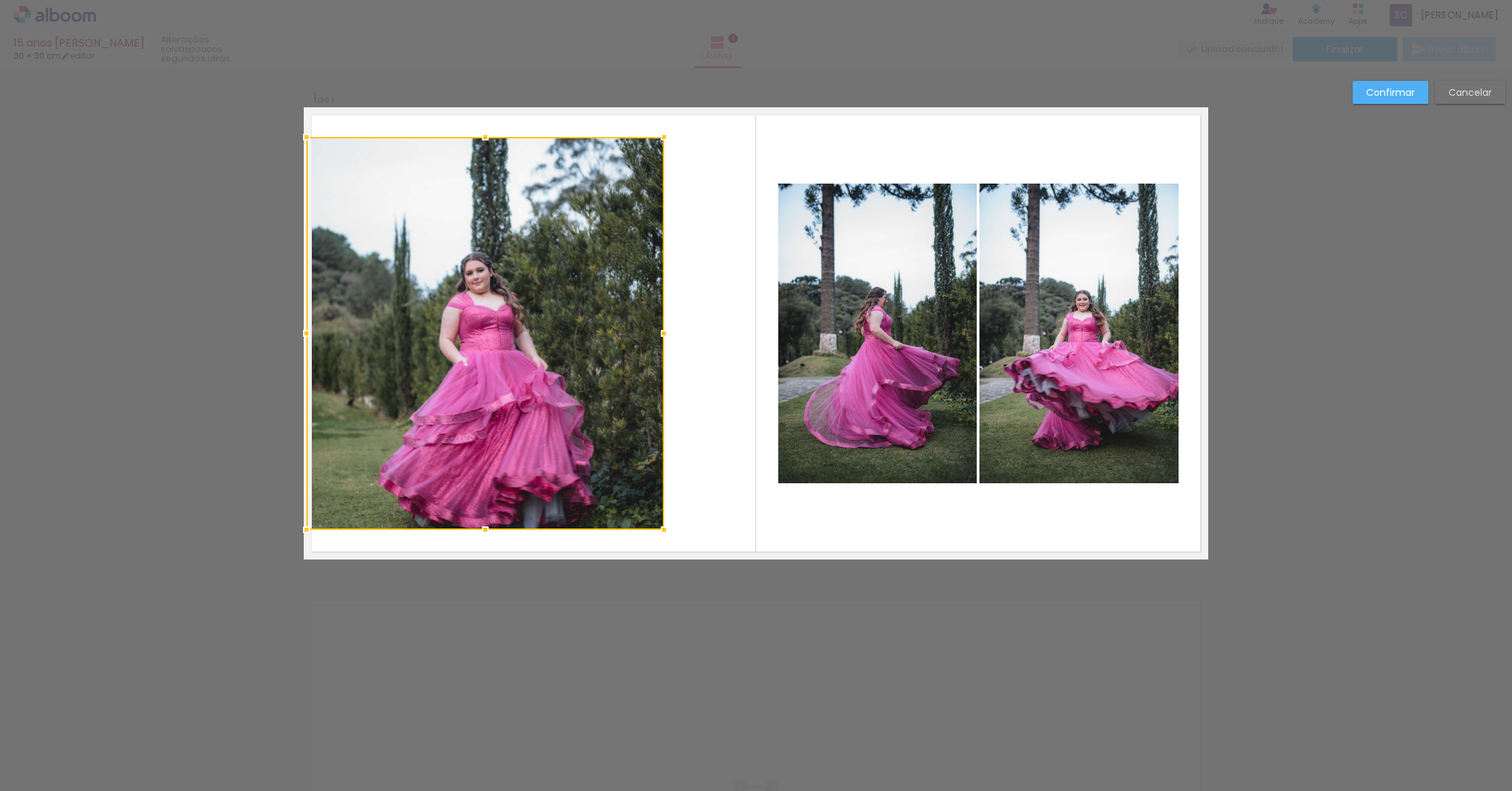
drag, startPoint x: 388, startPoint y: 337, endPoint x: 299, endPoint y: 345, distance: 89.4
click at [299, 345] on div at bounding box center [306, 333] width 27 height 27
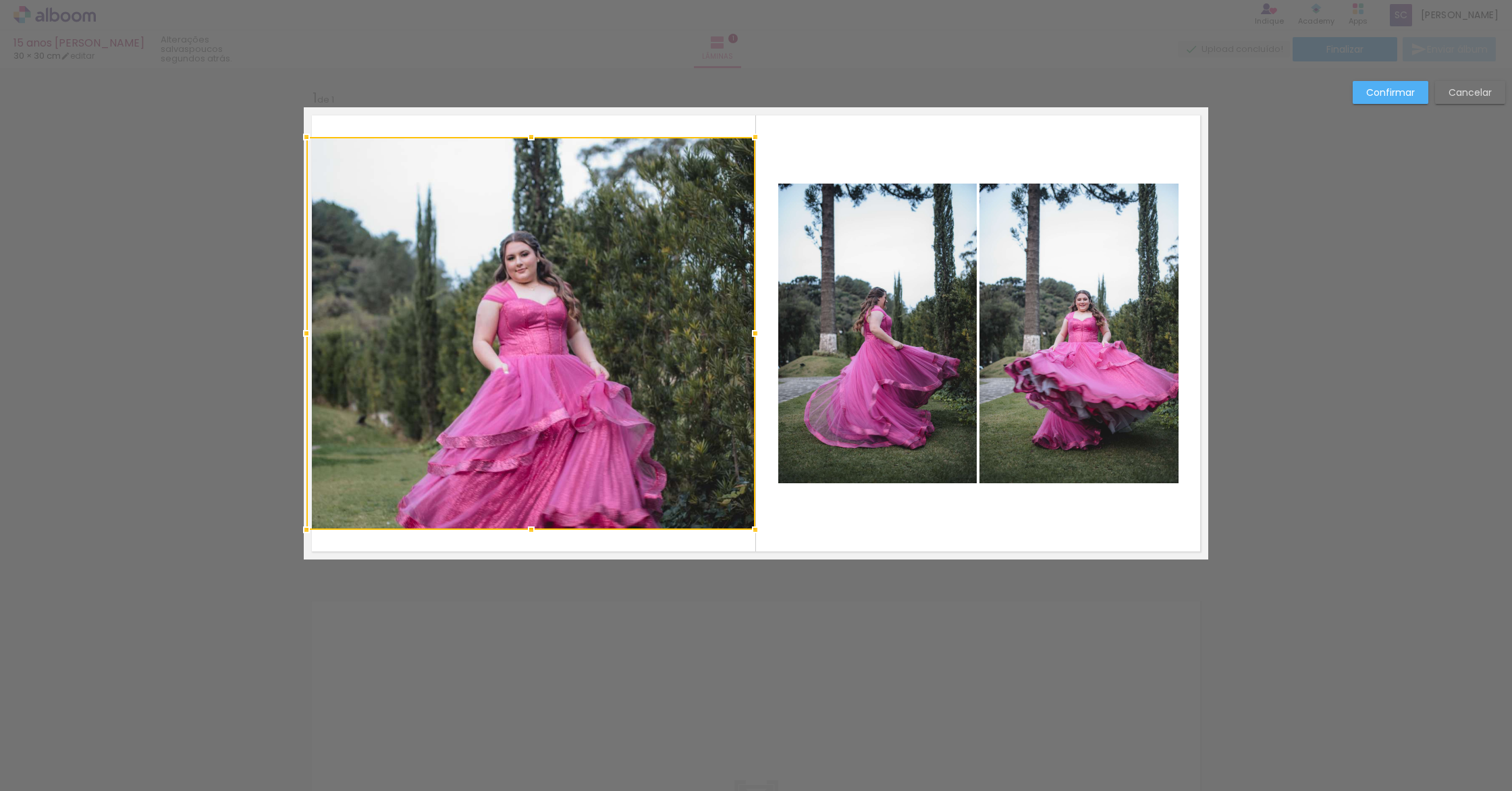
drag, startPoint x: 665, startPoint y: 332, endPoint x: 761, endPoint y: 341, distance: 96.4
click at [761, 341] on div at bounding box center [754, 333] width 27 height 27
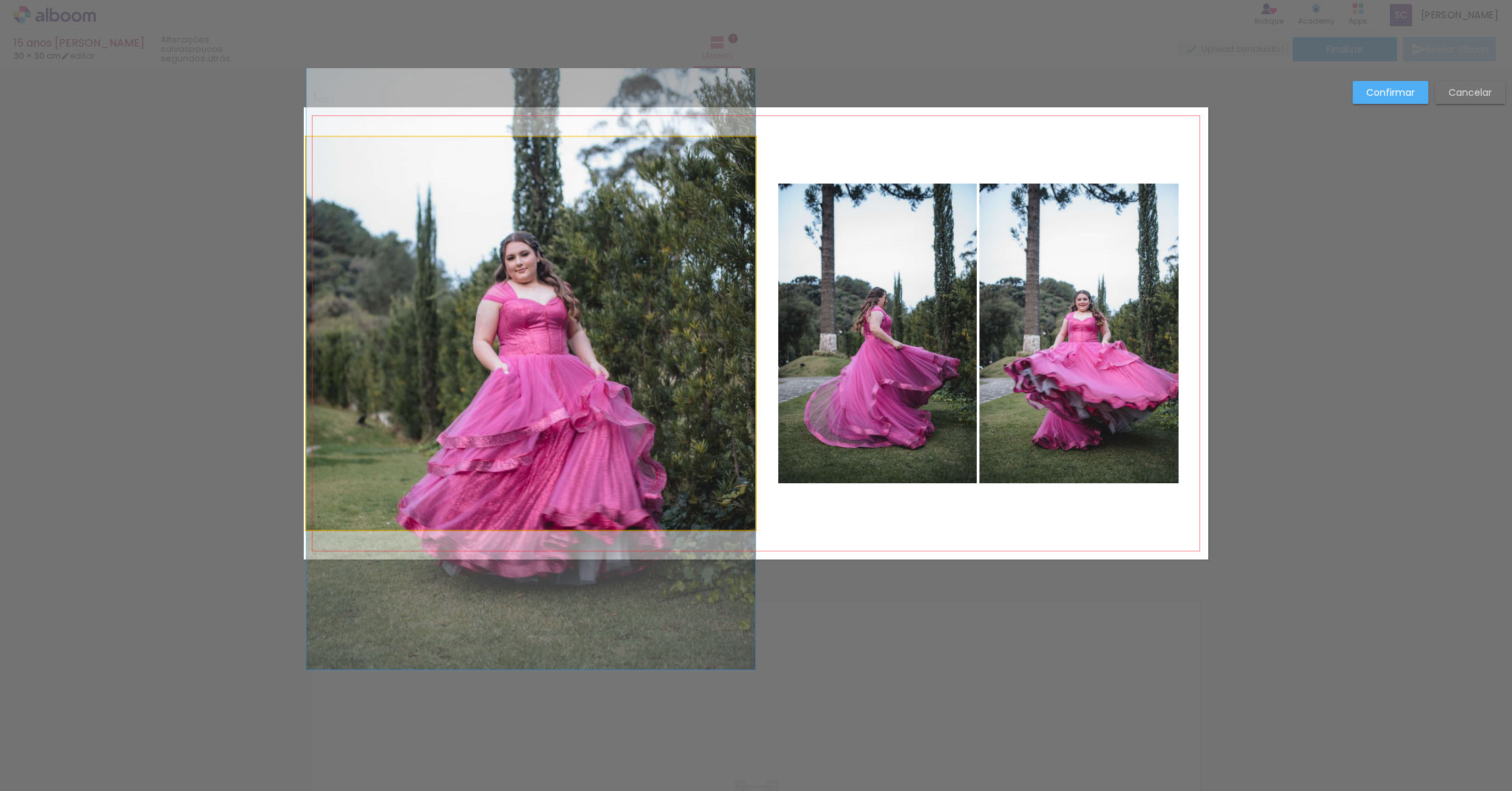
drag, startPoint x: 528, startPoint y: 159, endPoint x: 527, endPoint y: 148, distance: 11.0
click at [528, 158] on album-spread "1 de 1" at bounding box center [756, 333] width 904 height 452
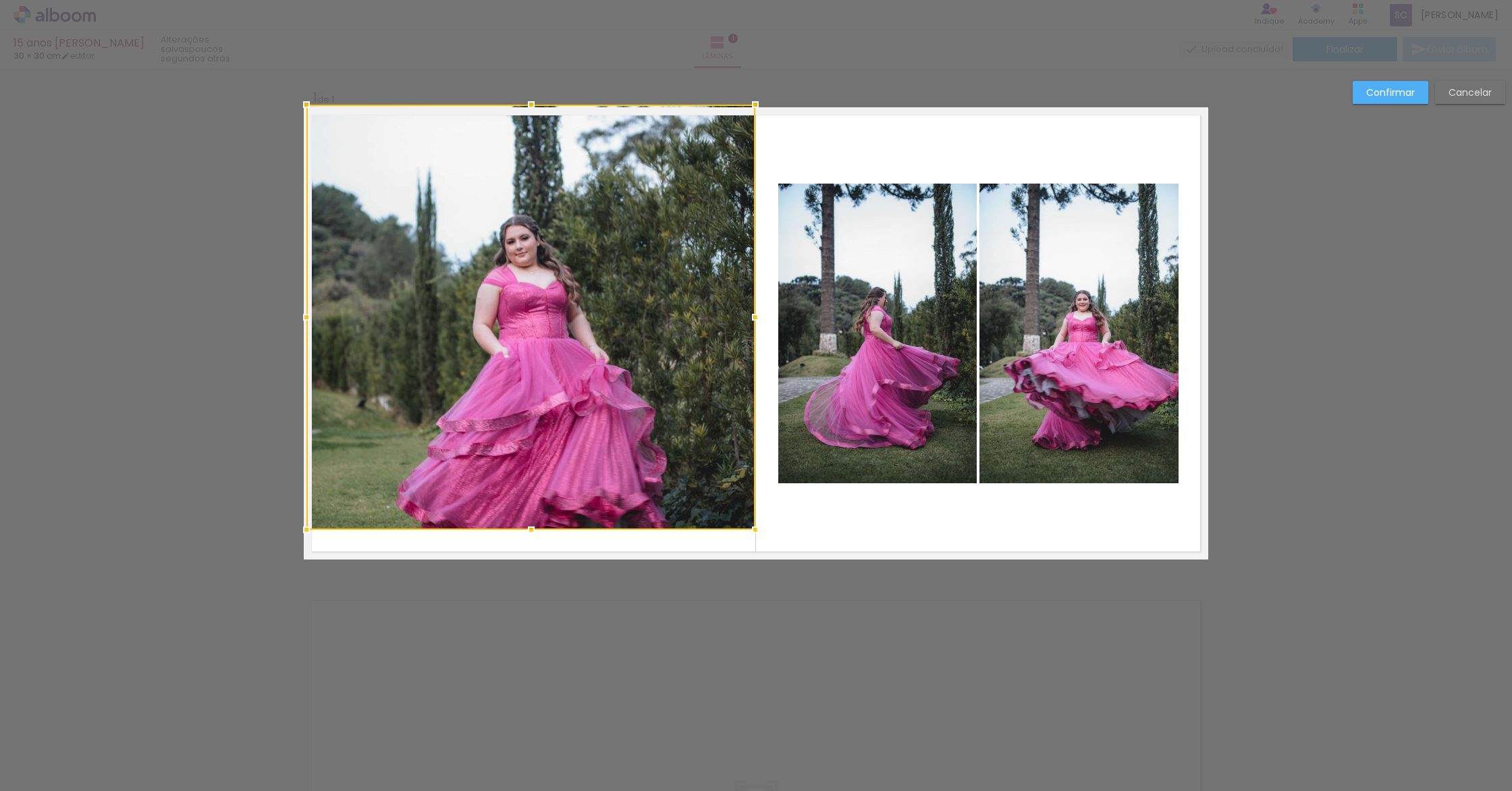
drag, startPoint x: 531, startPoint y: 140, endPoint x: 539, endPoint y: 255, distance: 115.3
click at [529, 111] on div at bounding box center [530, 104] width 27 height 27
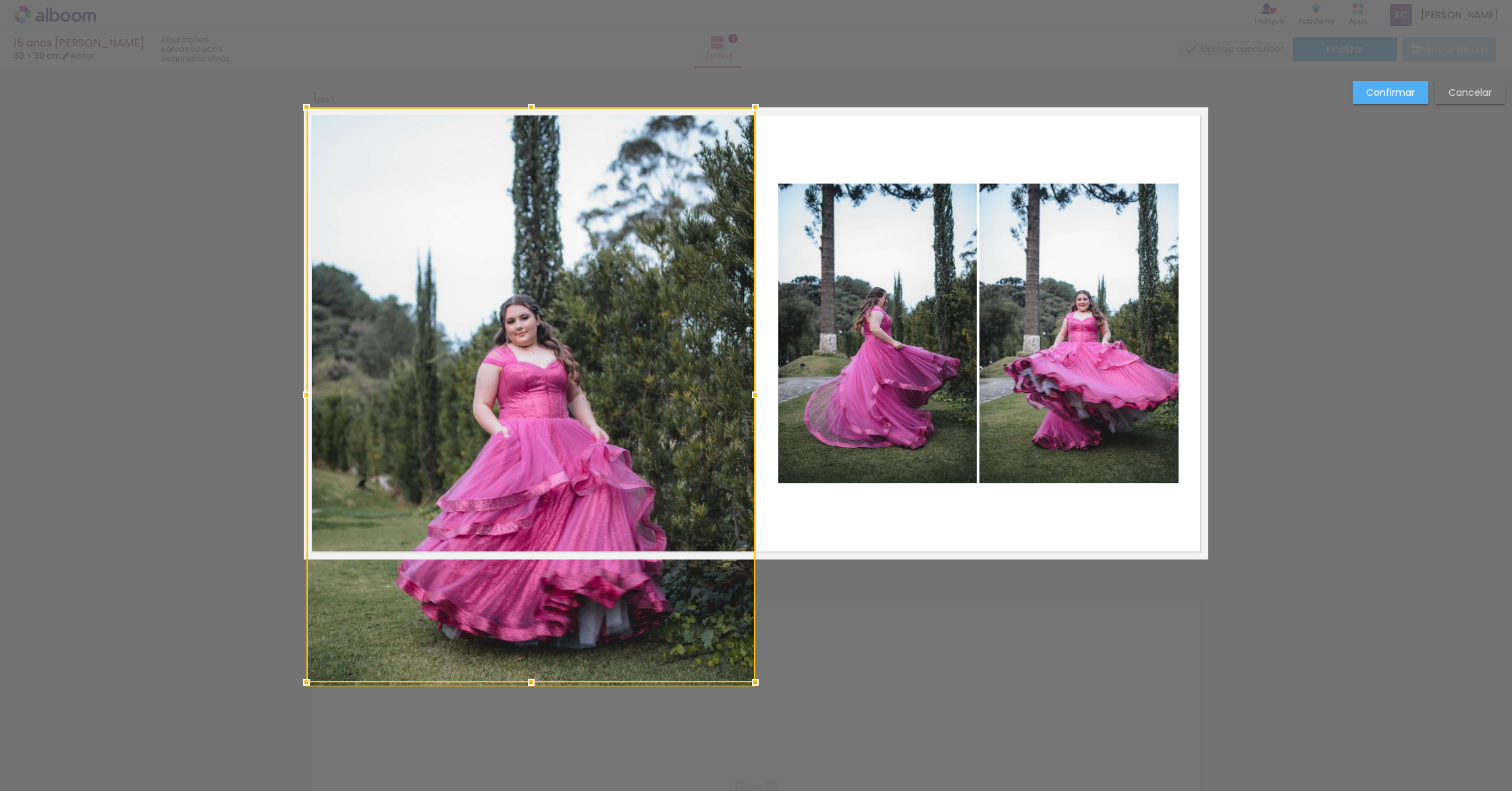
drag, startPoint x: 532, startPoint y: 532, endPoint x: 536, endPoint y: 520, distance: 12.6
click at [536, 520] on div at bounding box center [531, 395] width 449 height 575
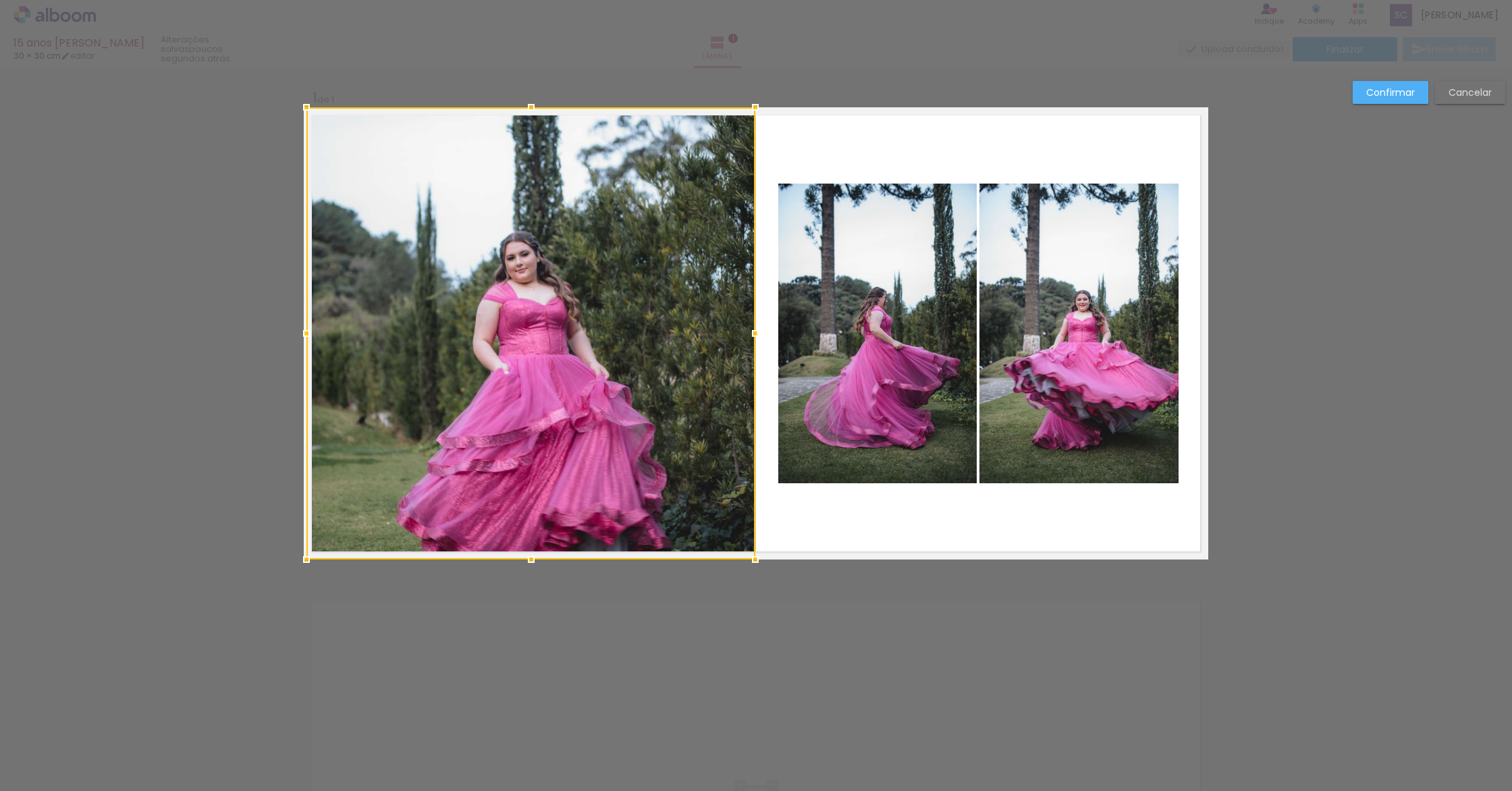
click at [541, 423] on div at bounding box center [531, 333] width 449 height 452
click at [549, 413] on div at bounding box center [531, 333] width 449 height 452
click at [0, 0] on slot "Confirmar" at bounding box center [0, 0] width 0 height 0
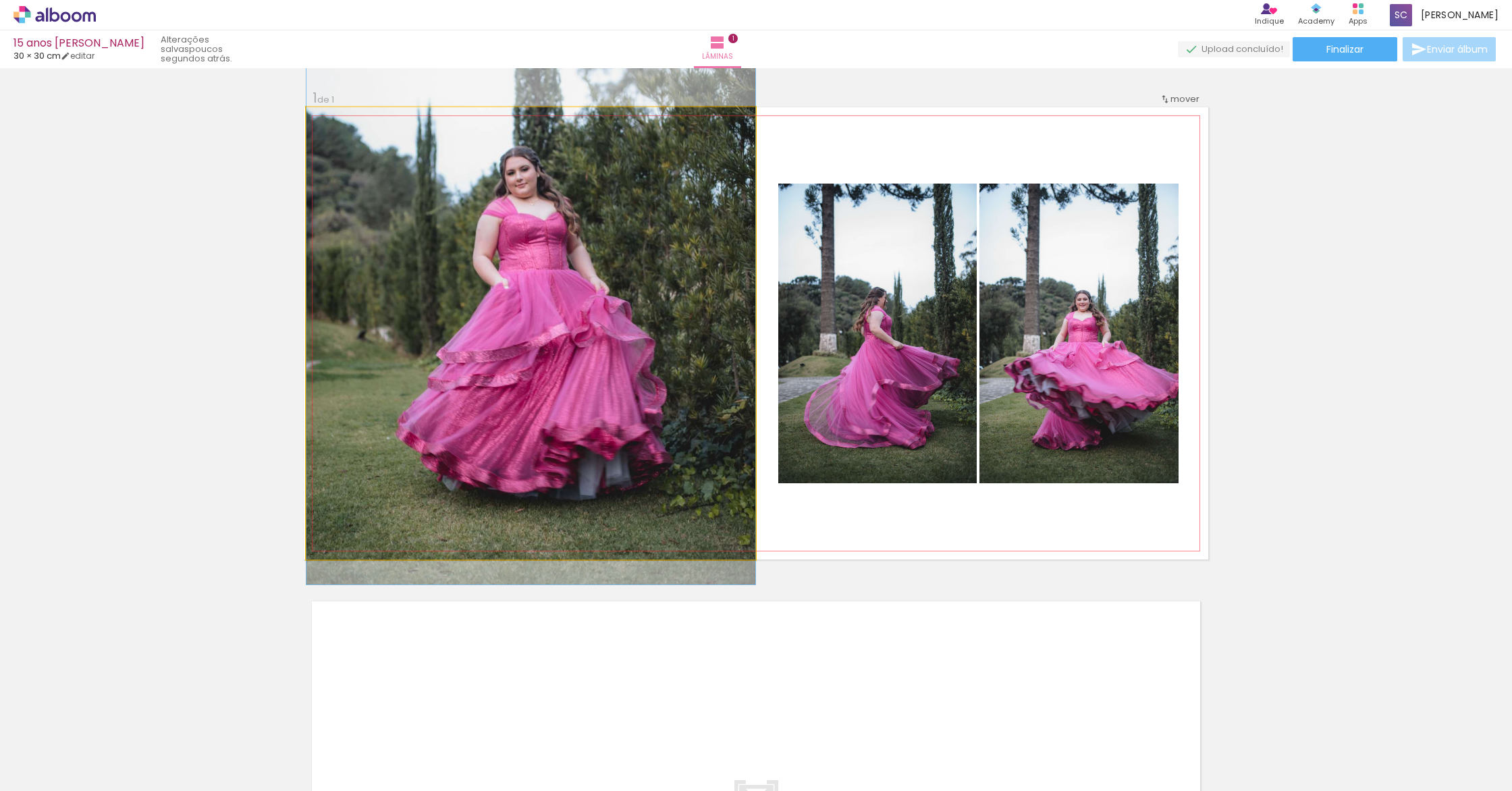
drag, startPoint x: 581, startPoint y: 345, endPoint x: 574, endPoint y: 259, distance: 86.3
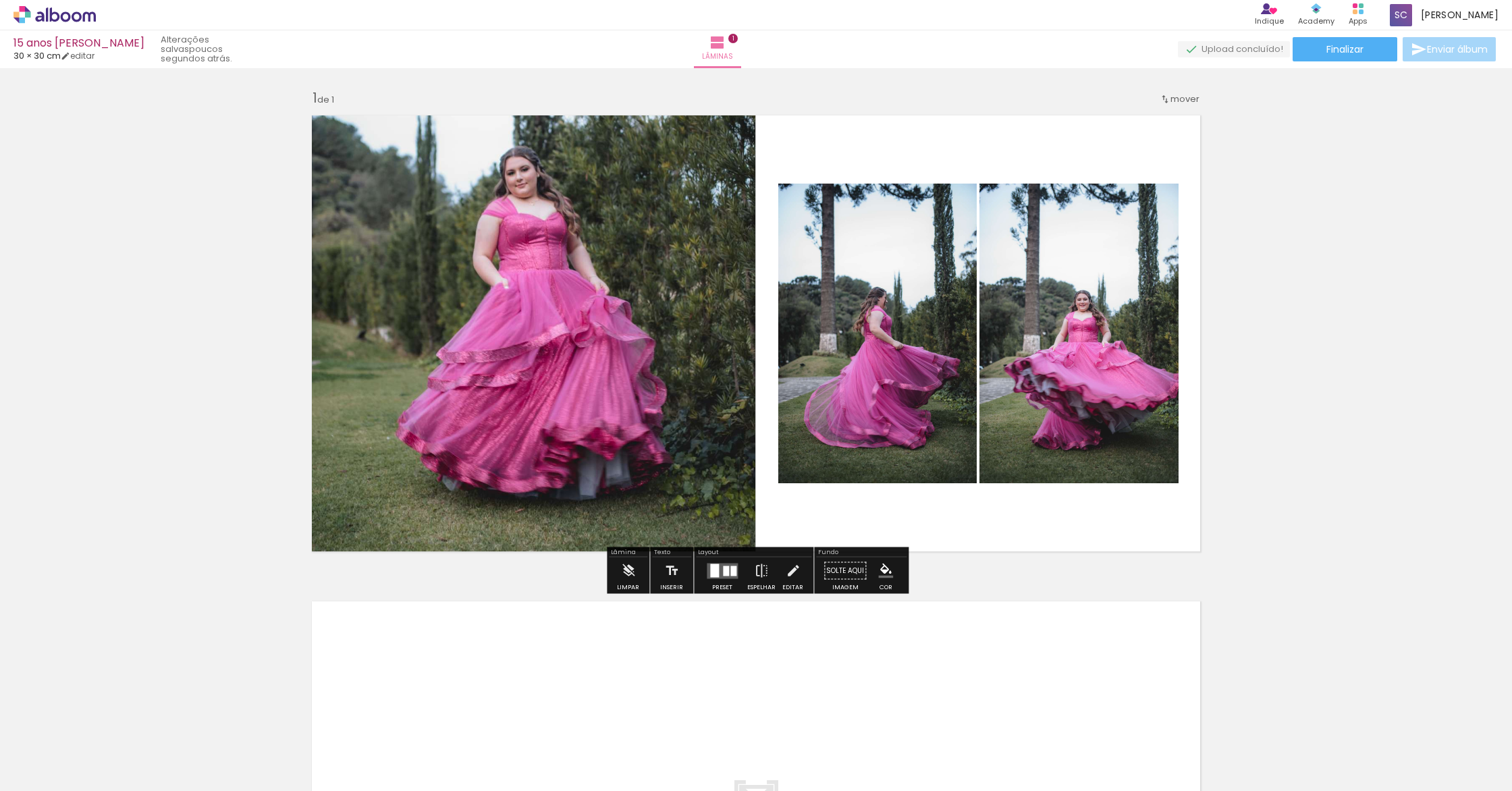
click at [1374, 540] on div "Inserir lâmina 1 de 1" at bounding box center [756, 559] width 1512 height 973
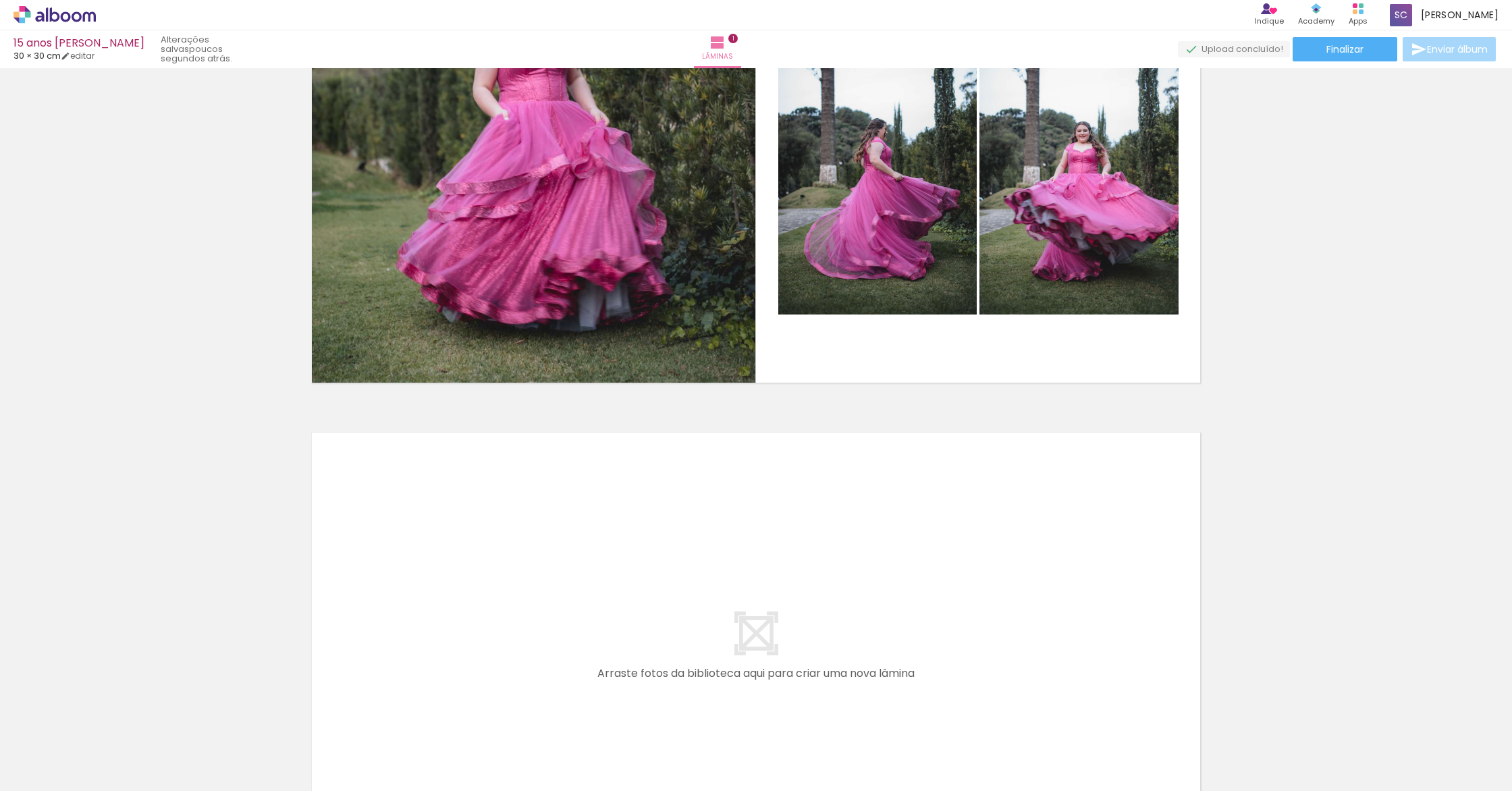
scroll to position [195, 0]
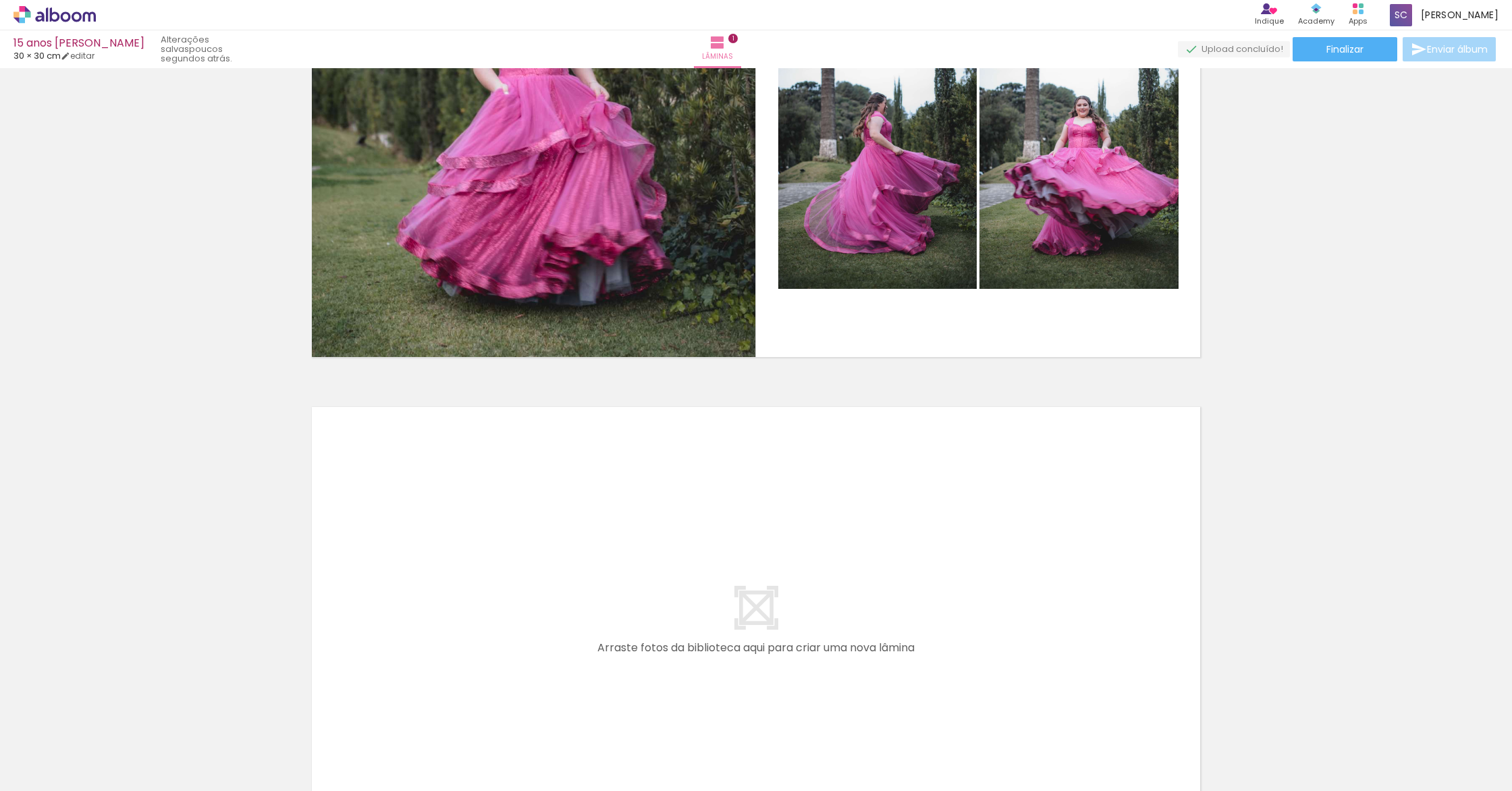
click at [525, 751] on div at bounding box center [513, 746] width 67 height 44
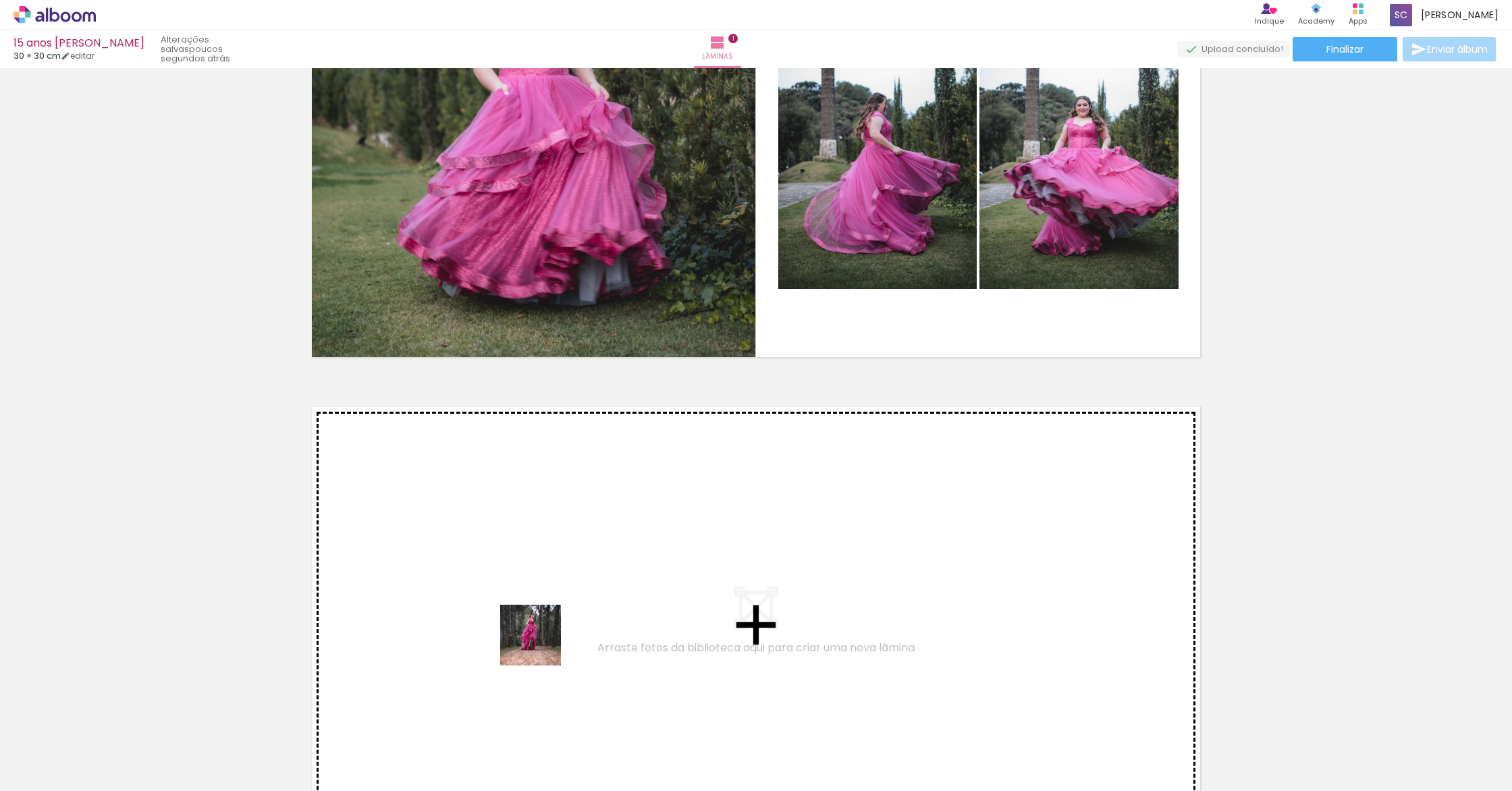
drag, startPoint x: 525, startPoint y: 751, endPoint x: 536, endPoint y: 611, distance: 140.4
click at [536, 611] on quentale-workspace at bounding box center [756, 395] width 1512 height 791
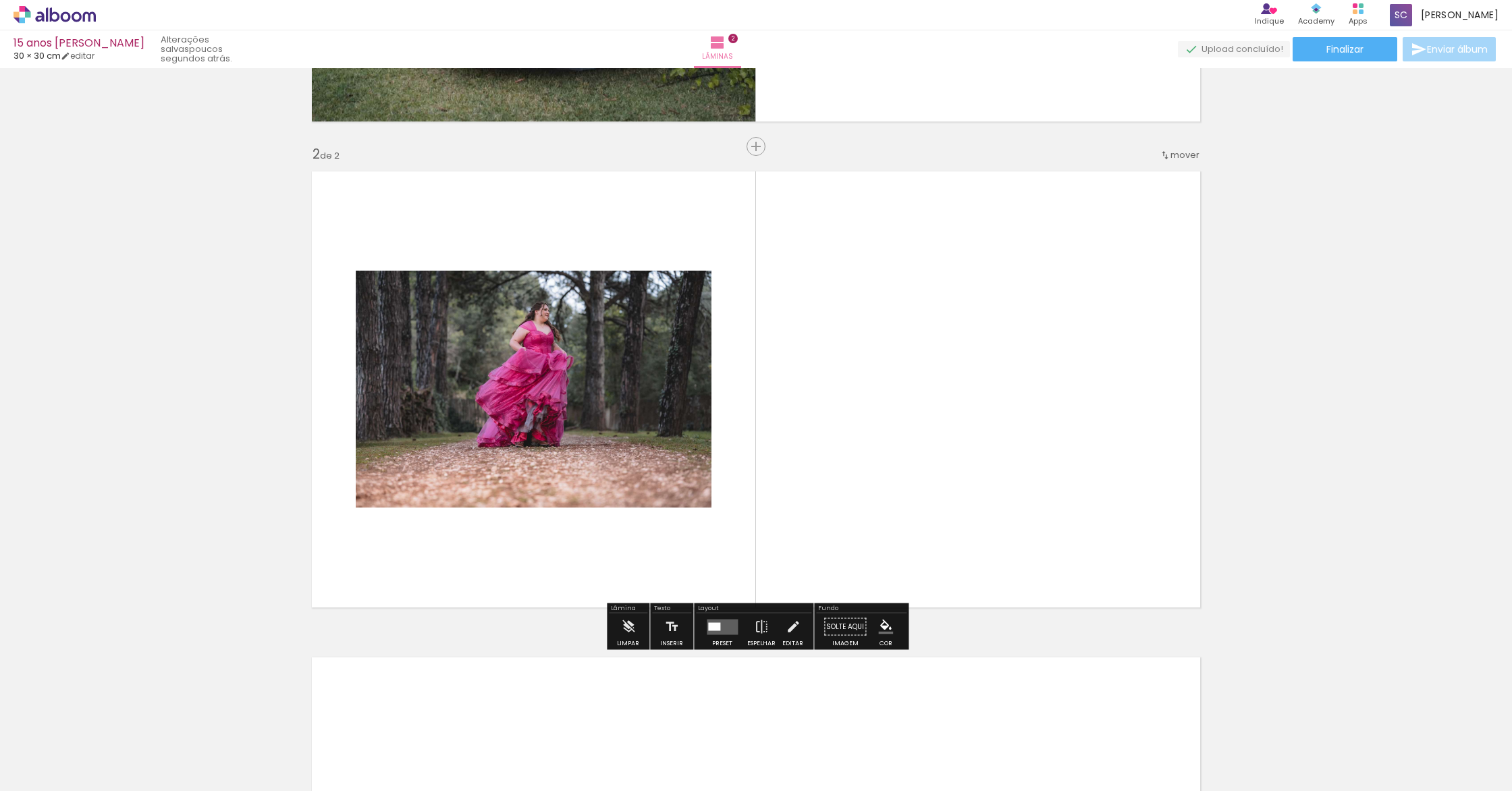
scroll to position [432, 0]
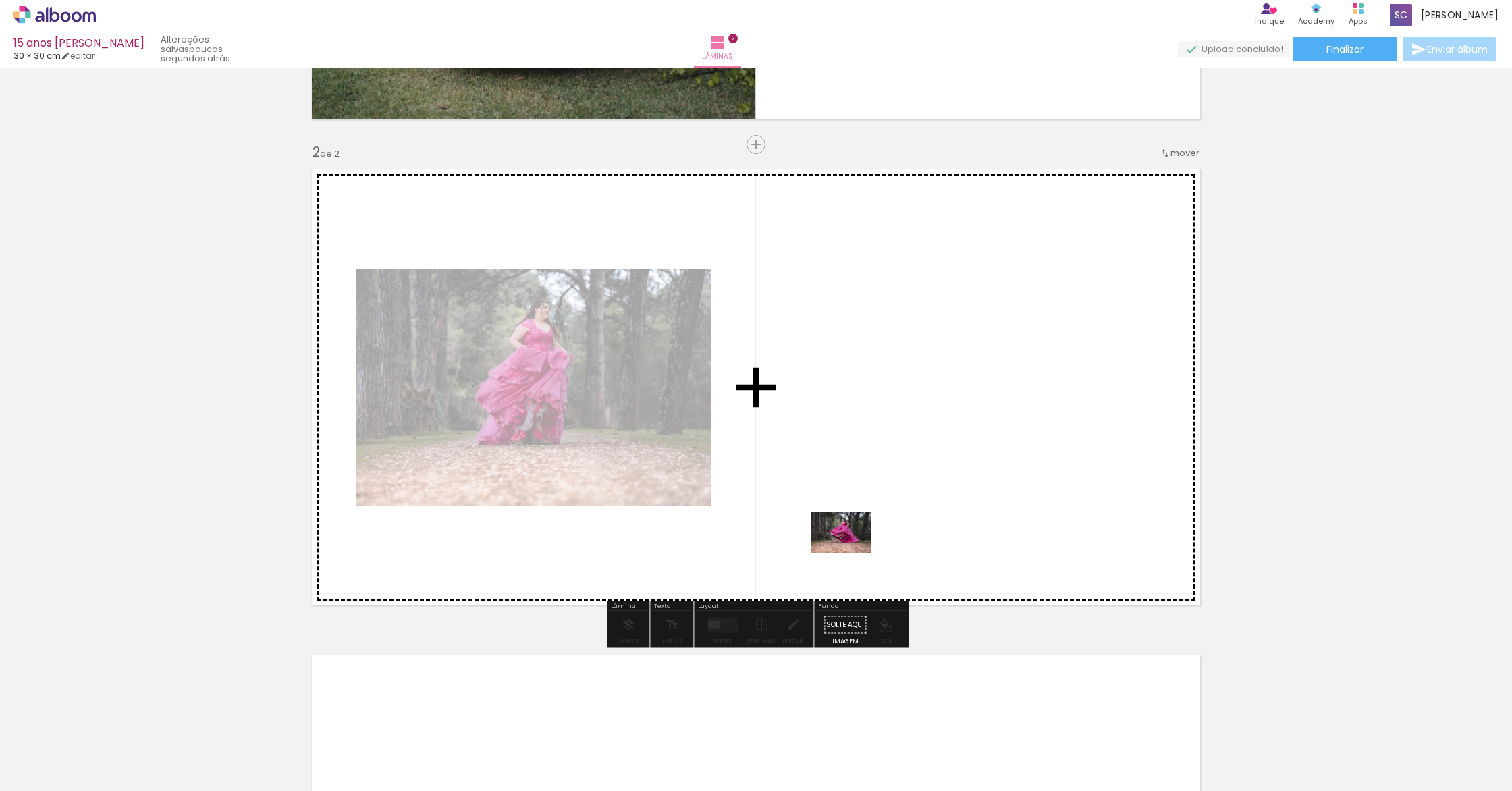
drag, startPoint x: 598, startPoint y: 739, endPoint x: 849, endPoint y: 543, distance: 318.5
click at [850, 543] on quentale-workspace at bounding box center [756, 395] width 1512 height 791
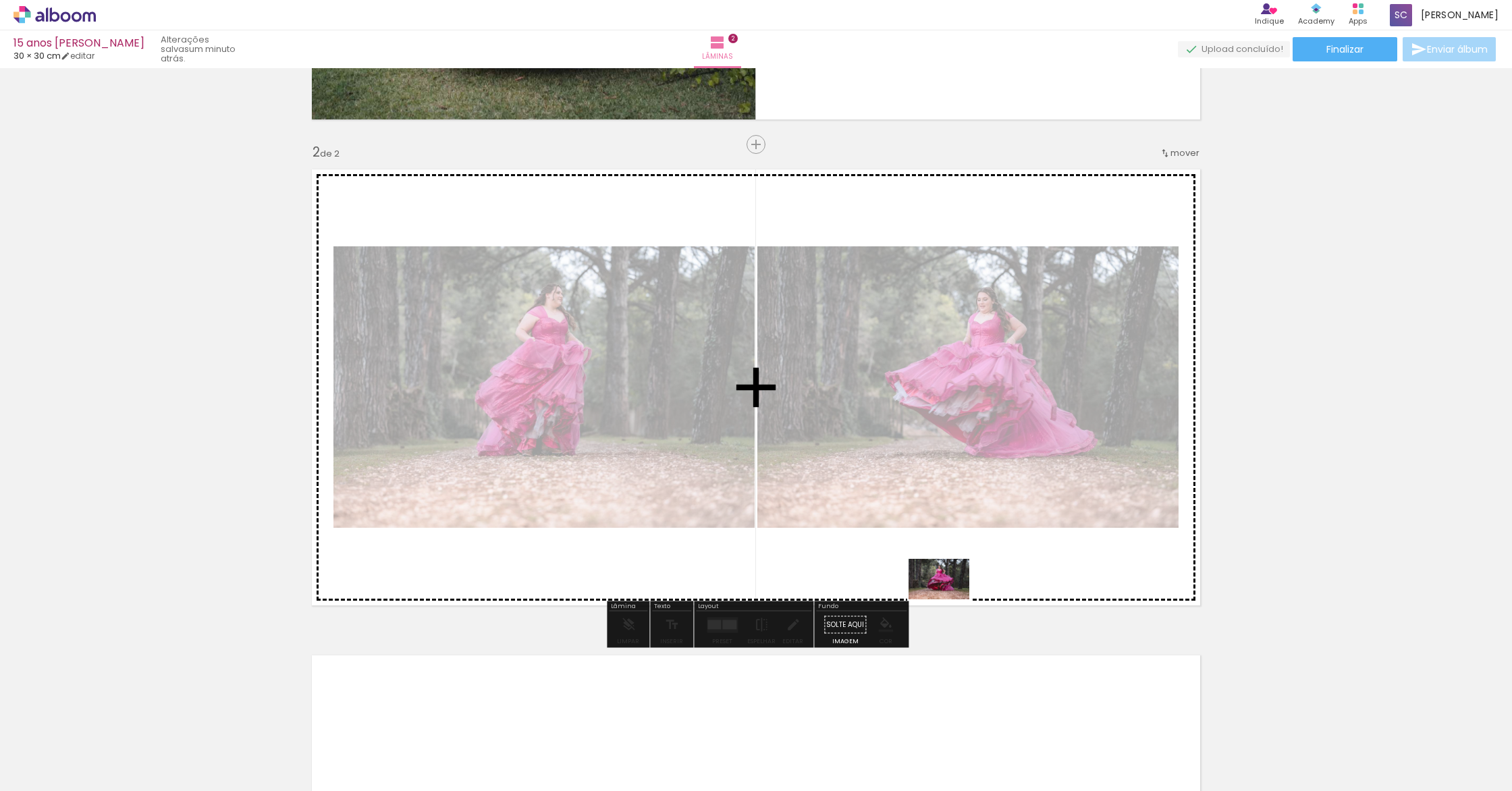
drag, startPoint x: 668, startPoint y: 745, endPoint x: 949, endPoint y: 599, distance: 316.7
click at [949, 599] on quentale-workspace at bounding box center [756, 395] width 1512 height 791
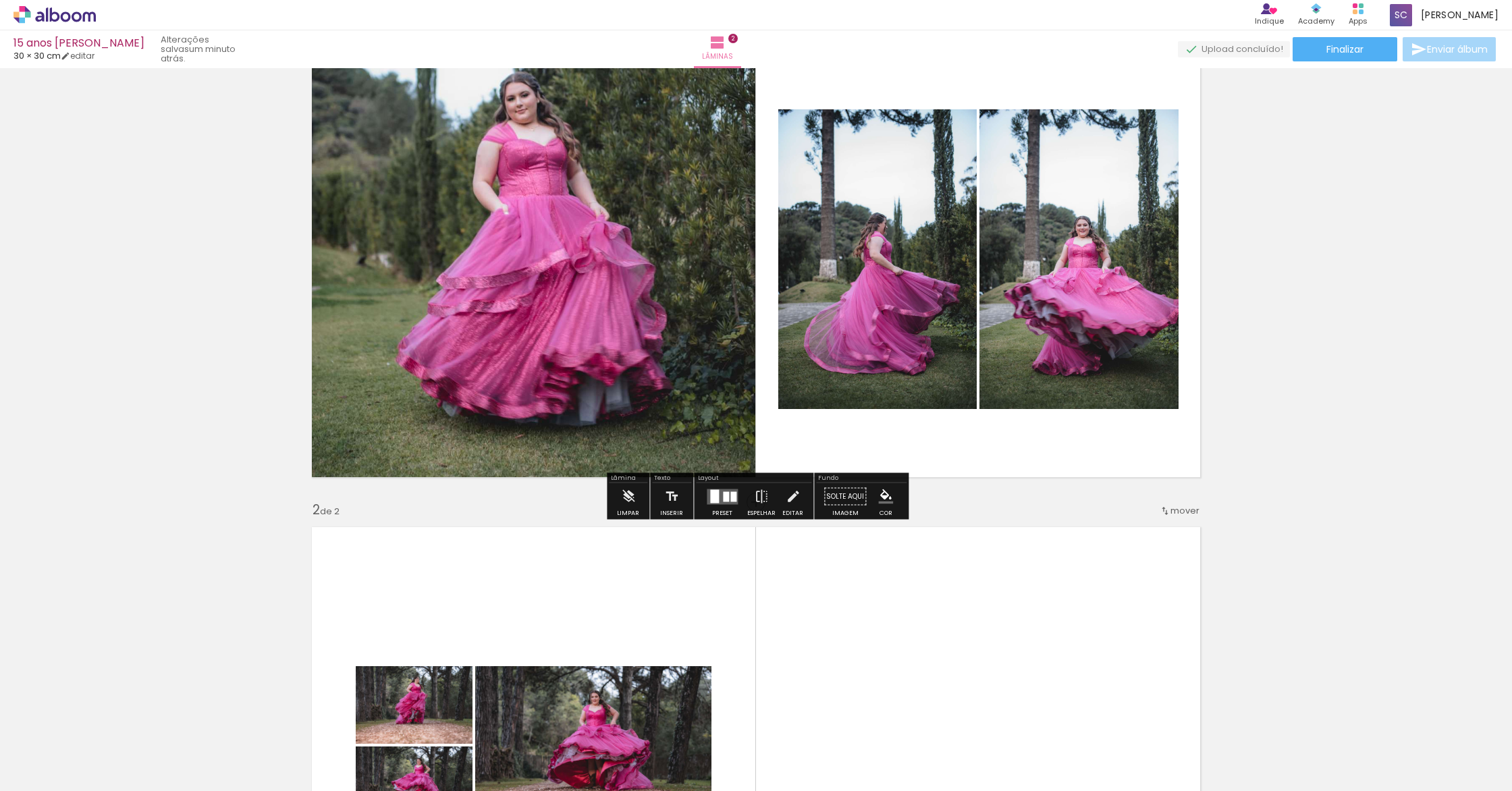
scroll to position [0, 0]
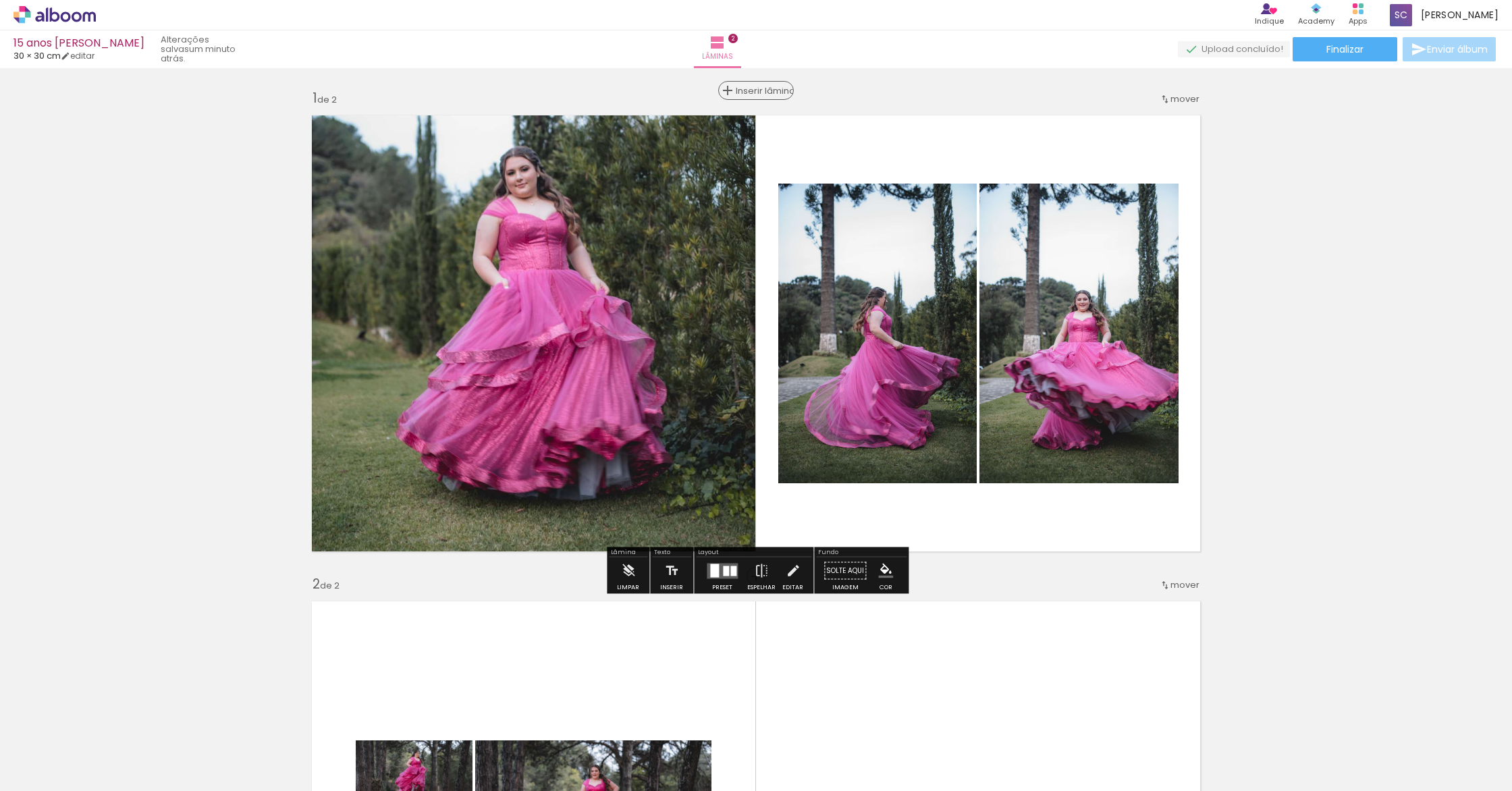
click at [753, 86] on span "Inserir lâmina" at bounding box center [762, 91] width 52 height 9
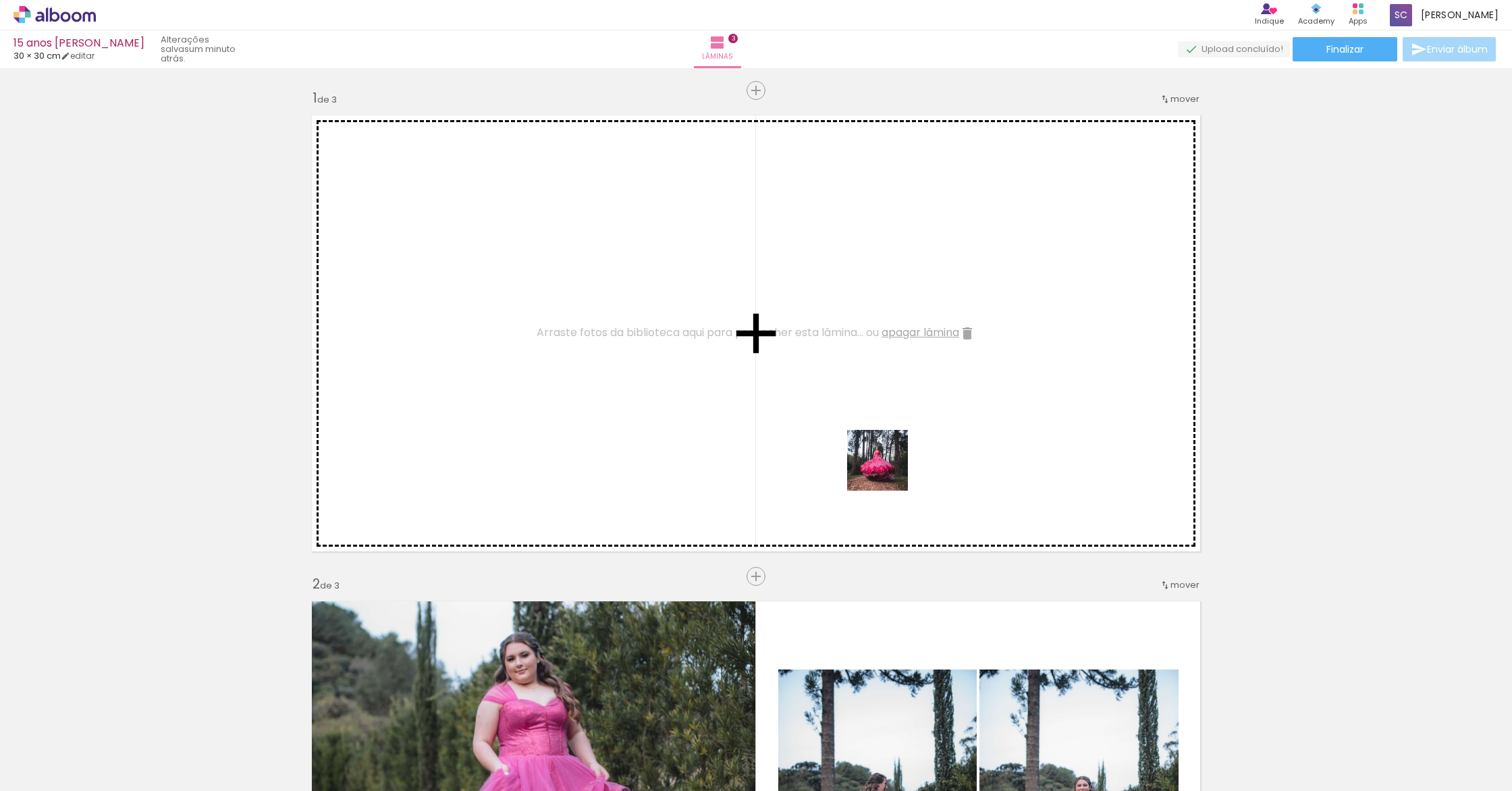
drag, startPoint x: 1031, startPoint y: 751, endPoint x: 863, endPoint y: 452, distance: 343.0
click at [863, 452] on quentale-workspace at bounding box center [756, 395] width 1512 height 791
